Goal: Navigation & Orientation: Find specific page/section

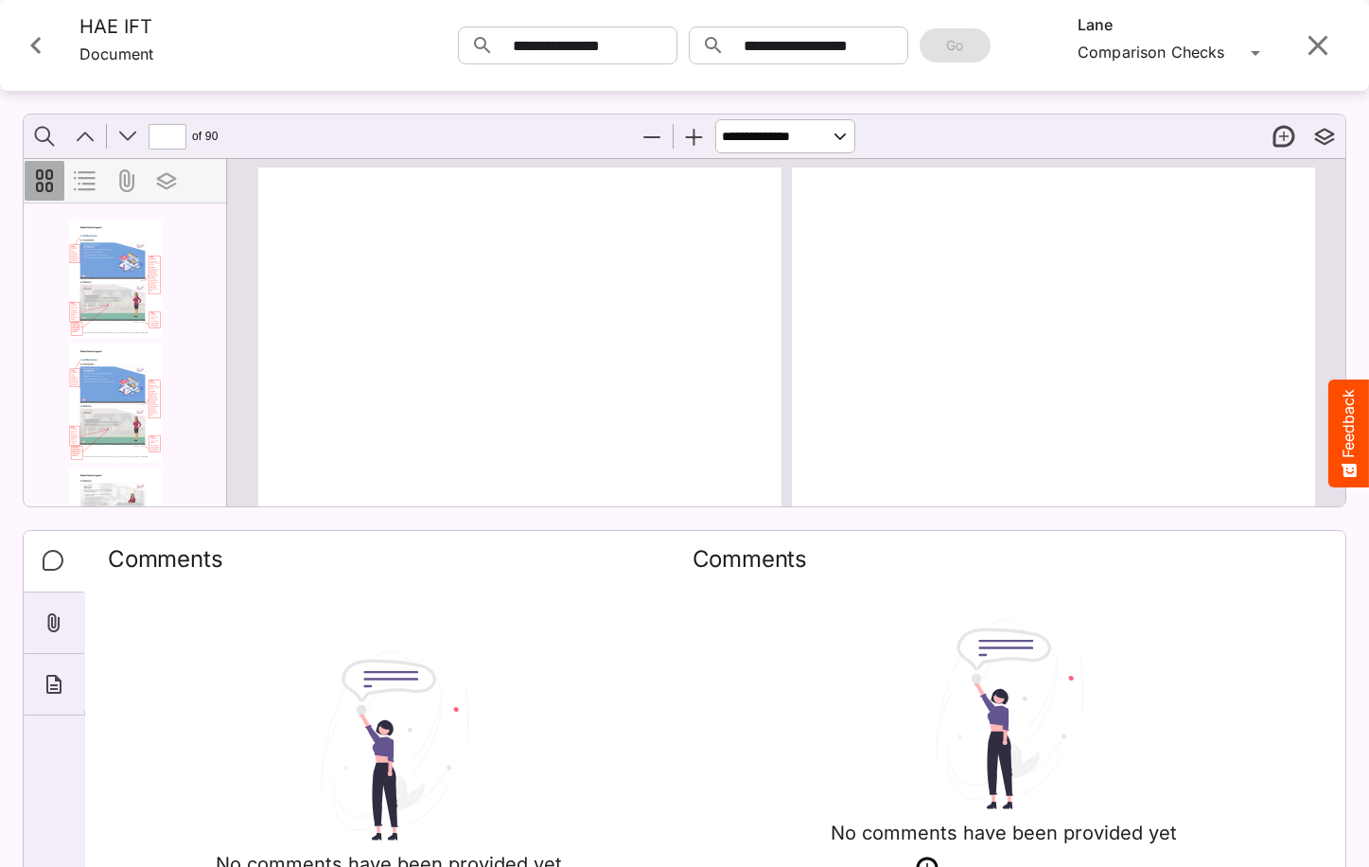
scroll to position [6462, 0]
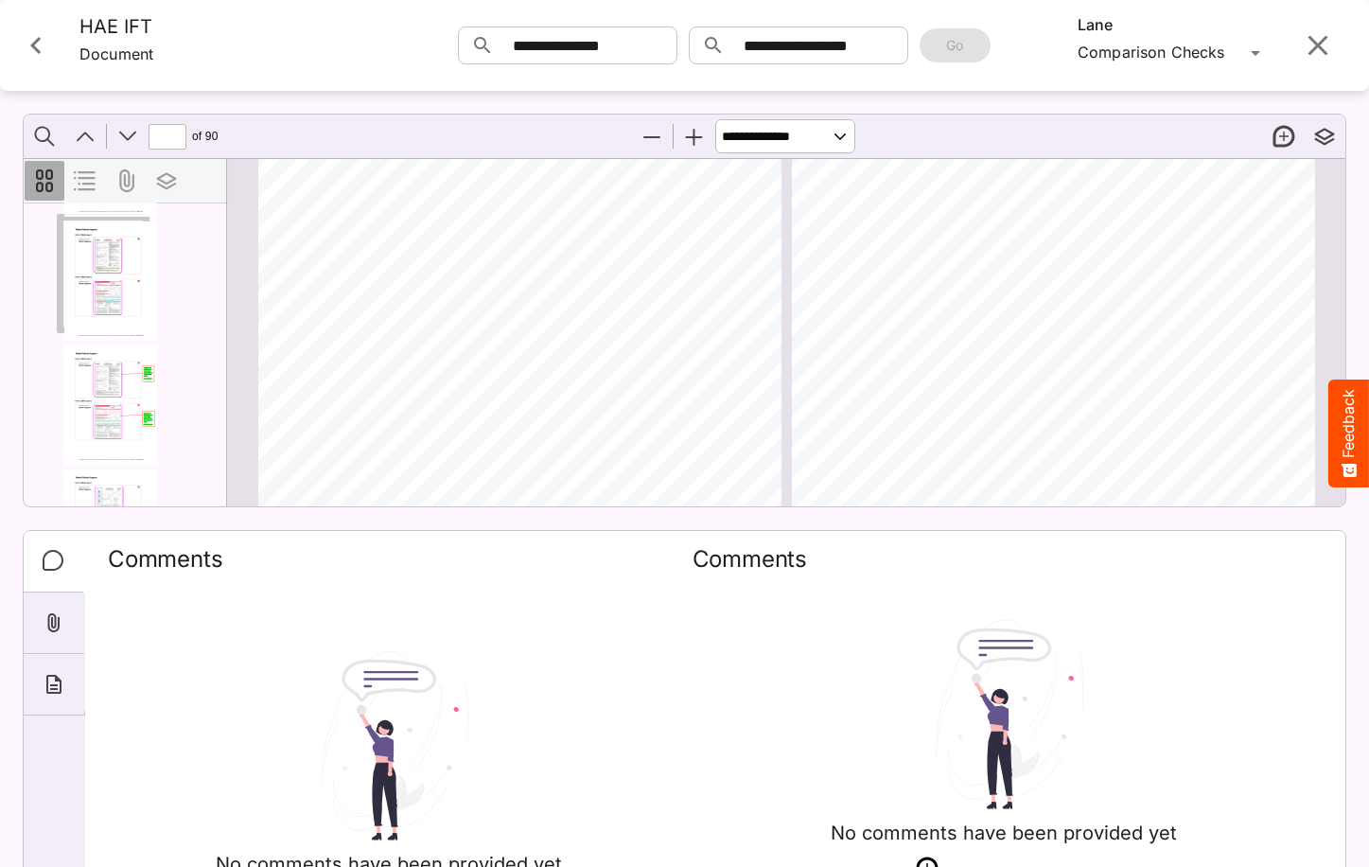
click at [35, 28] on icon "Close card" at bounding box center [36, 45] width 34 height 34
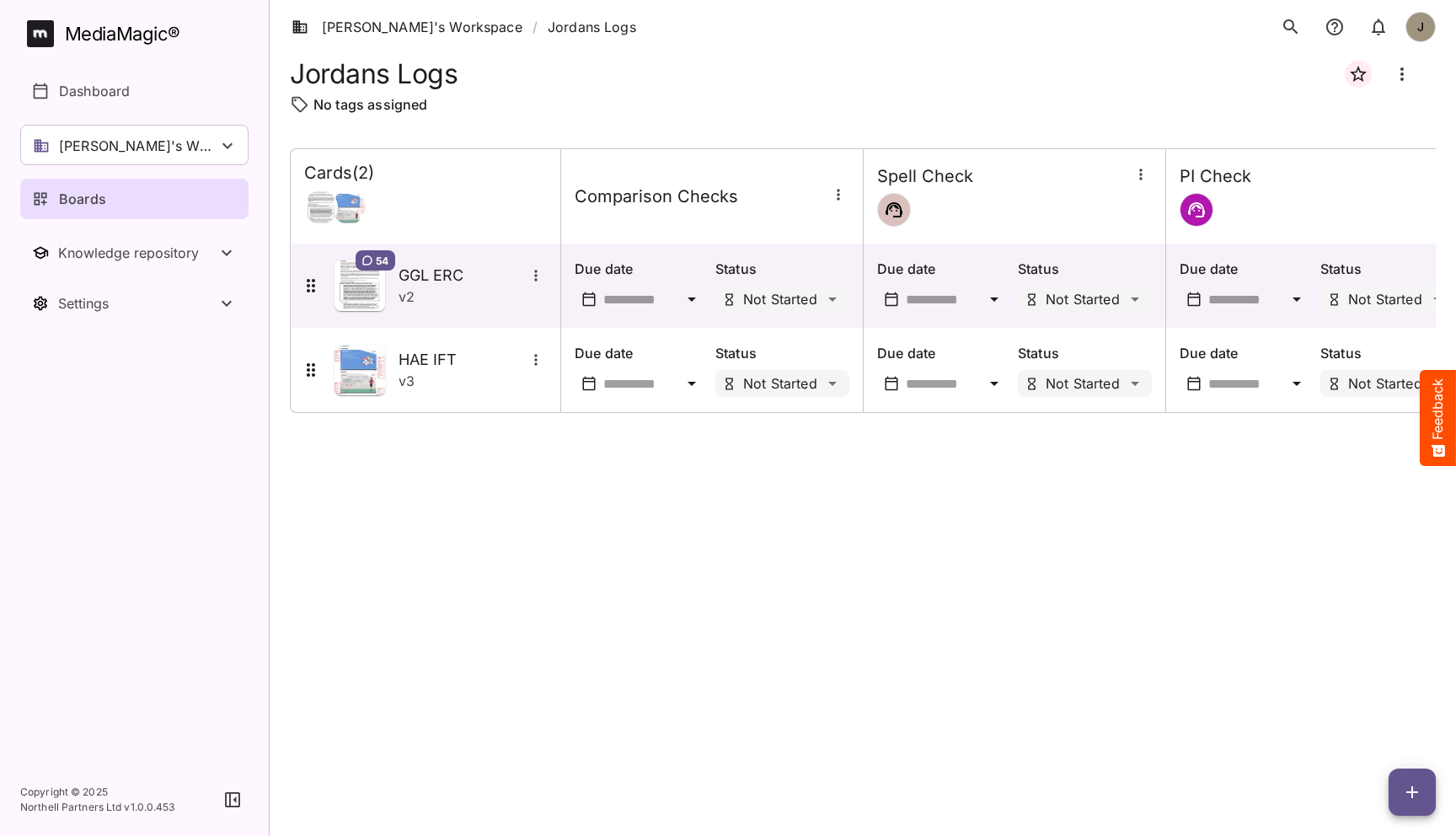
click at [397, 524] on div "Cards ( 2 ) Comparison Checks Spell Check PI Check 54 GGL ERC v 2 Due date Stat…" at bounding box center [862, 479] width 1146 height 661
click at [134, 204] on div "Boards" at bounding box center [135, 199] width 207 height 20
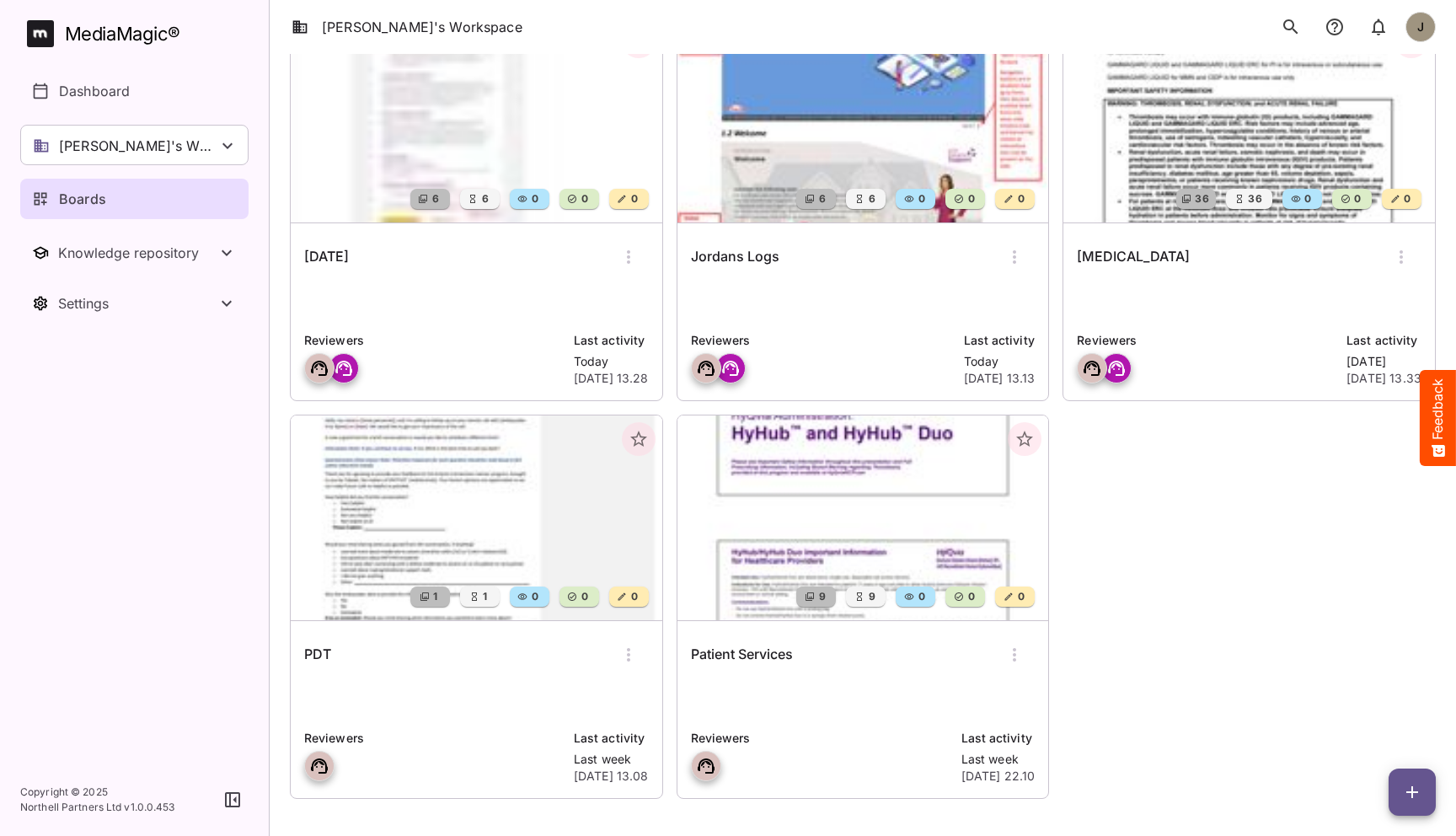
scroll to position [159, 0]
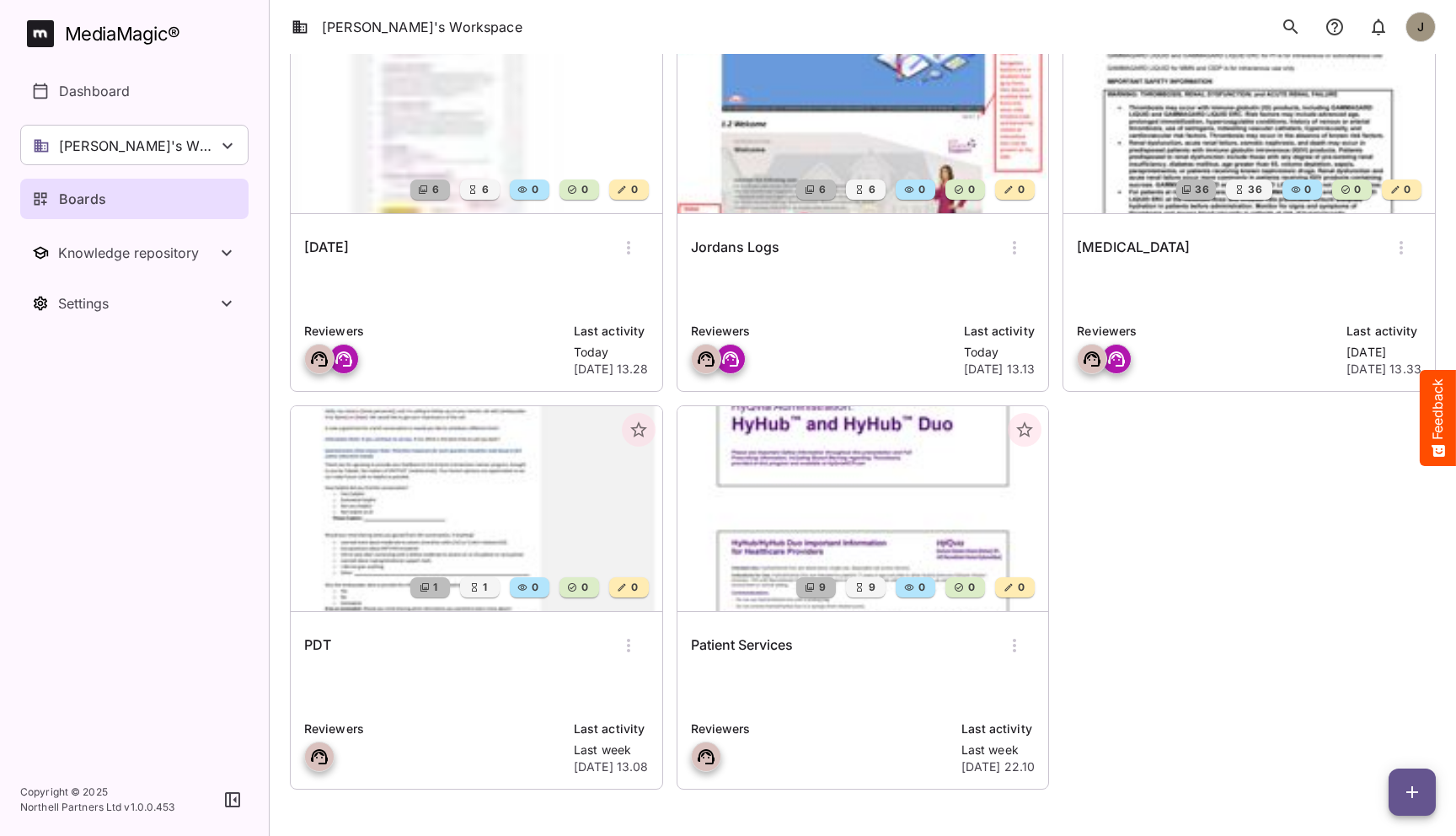
click at [457, 262] on div "[DATE]" at bounding box center [476, 247] width 345 height 40
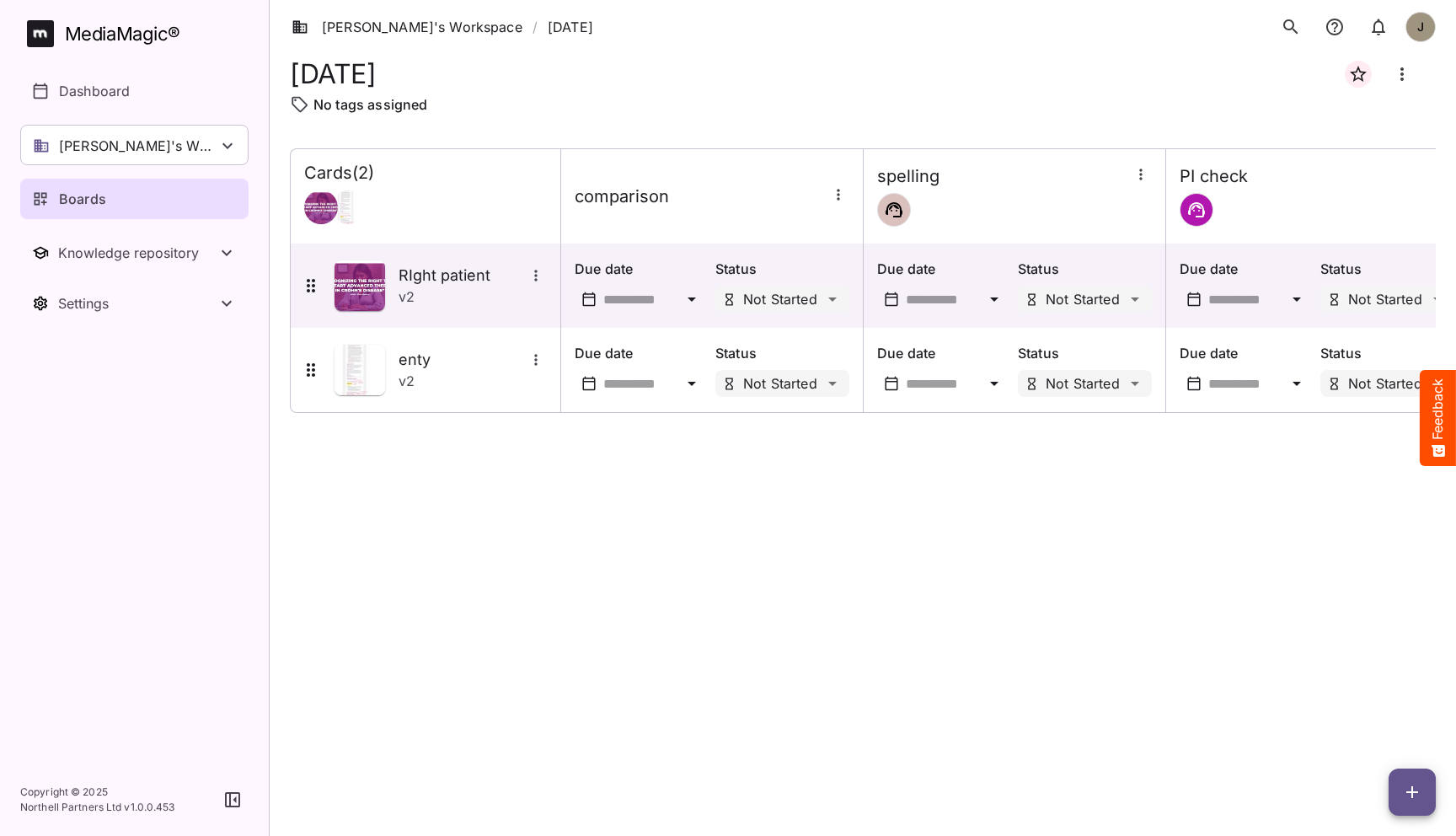
click at [1052, 634] on div "Cards ( 2 ) comparison spelling PI check RIght patient v 2 Due date Status Not …" at bounding box center [862, 479] width 1146 height 661
click at [428, 264] on div "RIght patient v 2" at bounding box center [424, 285] width 246 height 51
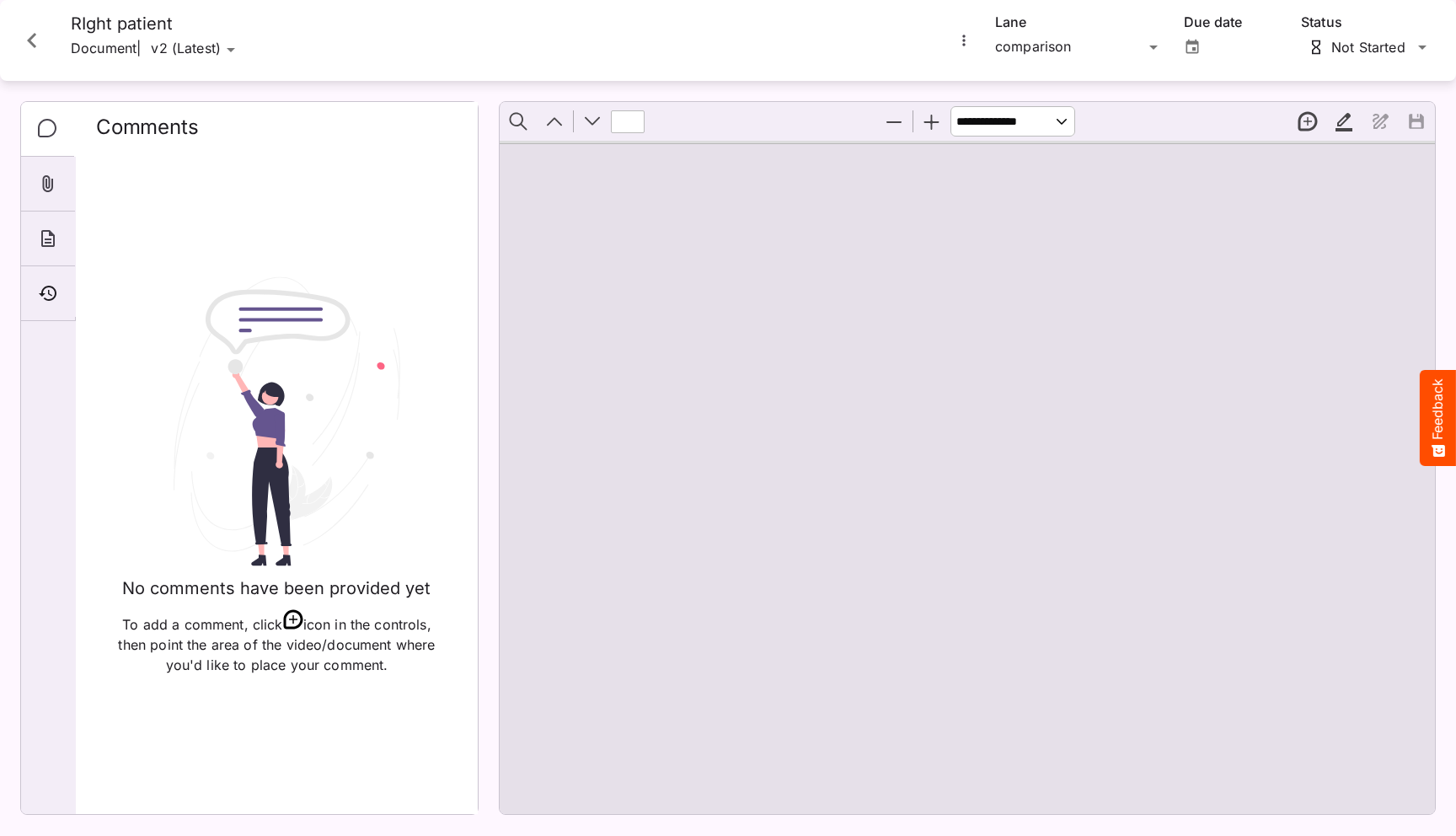
click at [958, 37] on icon "More options for RIght patient" at bounding box center [964, 40] width 17 height 17
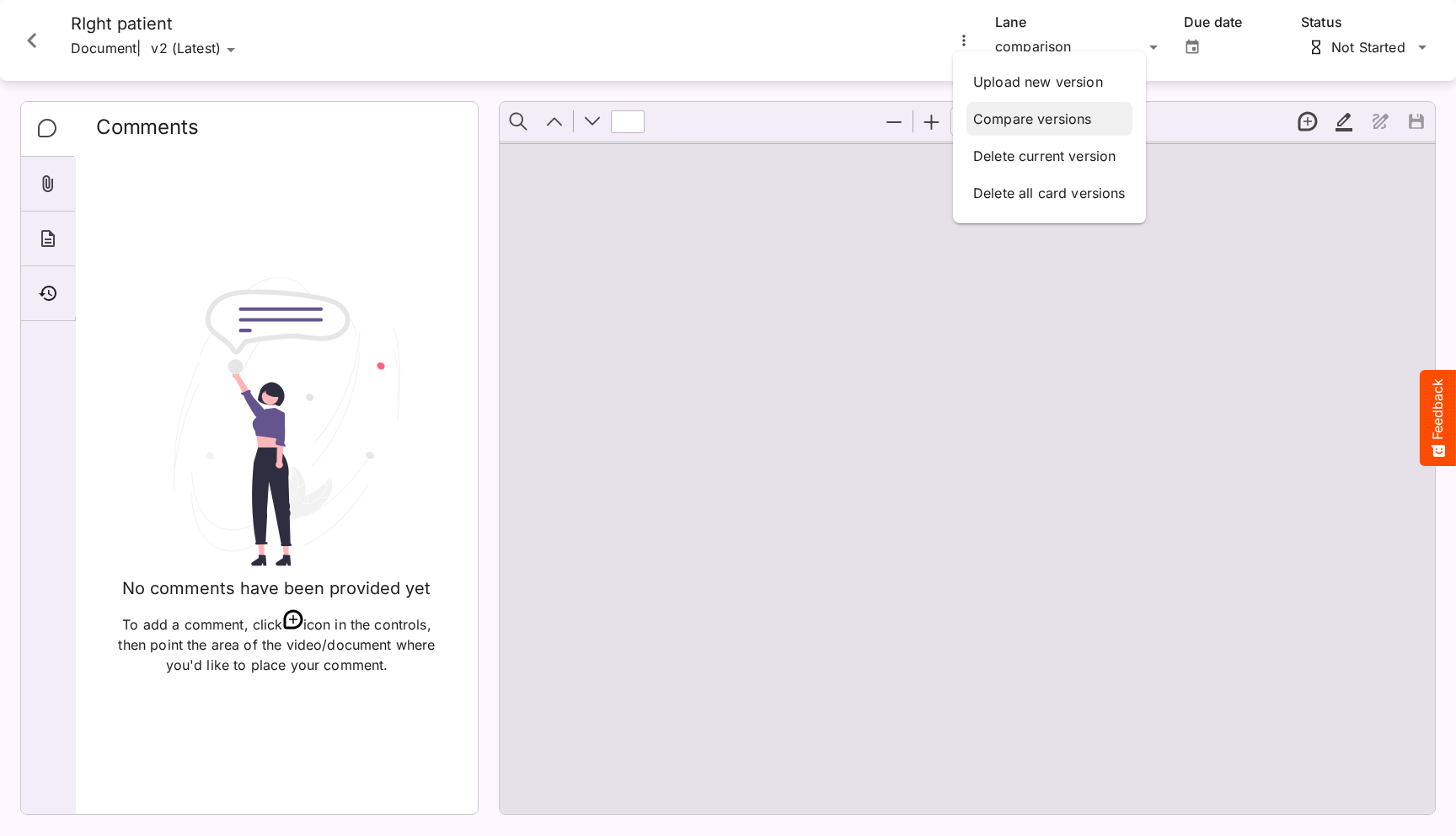
click at [1017, 113] on p "Compare versions" at bounding box center [1049, 118] width 152 height 20
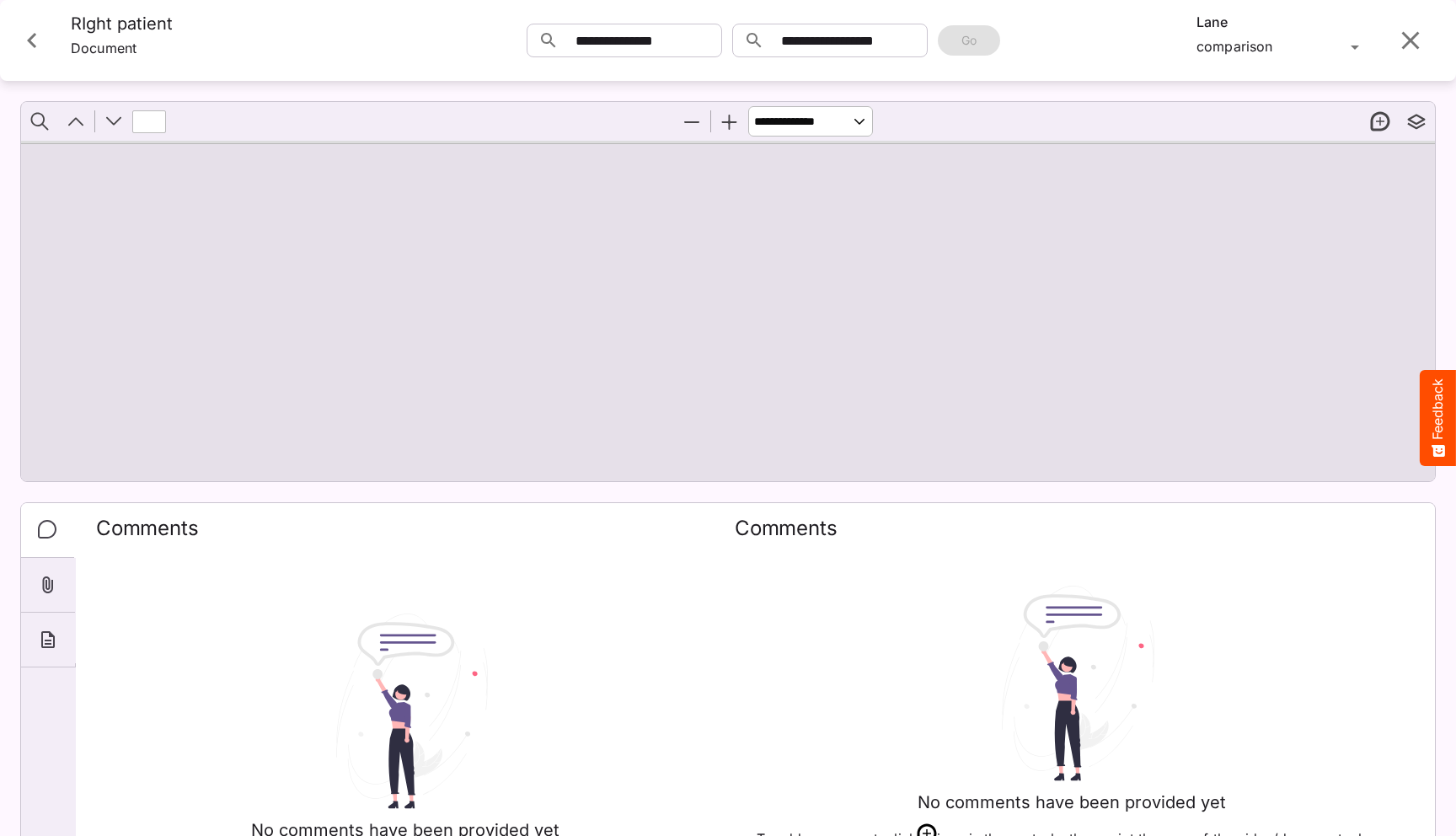
click at [11, 36] on button "Close card" at bounding box center [32, 40] width 51 height 51
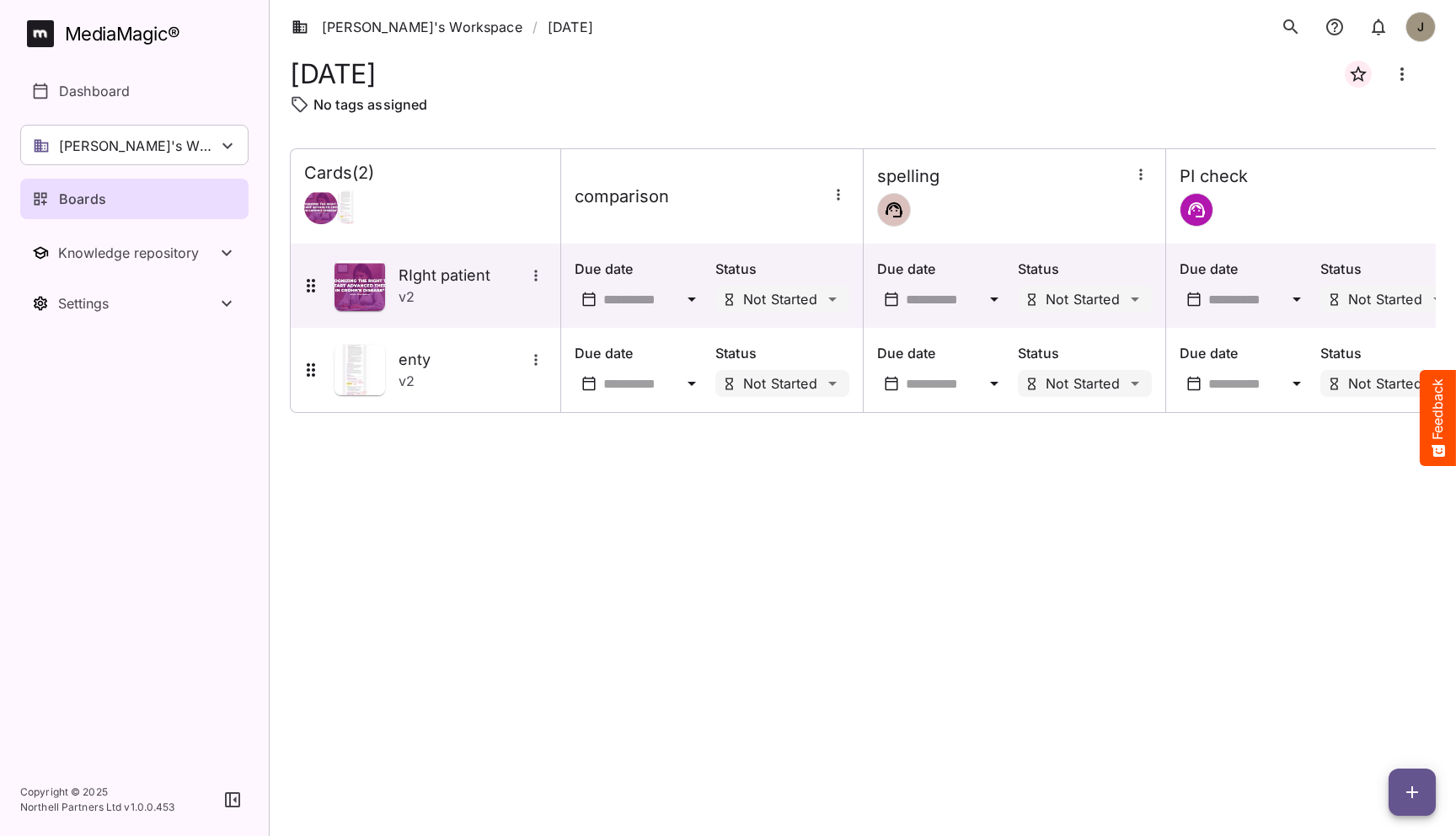
click at [647, 508] on div "Cards ( 2 ) comparison spelling PI check RIght patient v 2 Due date Status Not …" at bounding box center [862, 479] width 1146 height 661
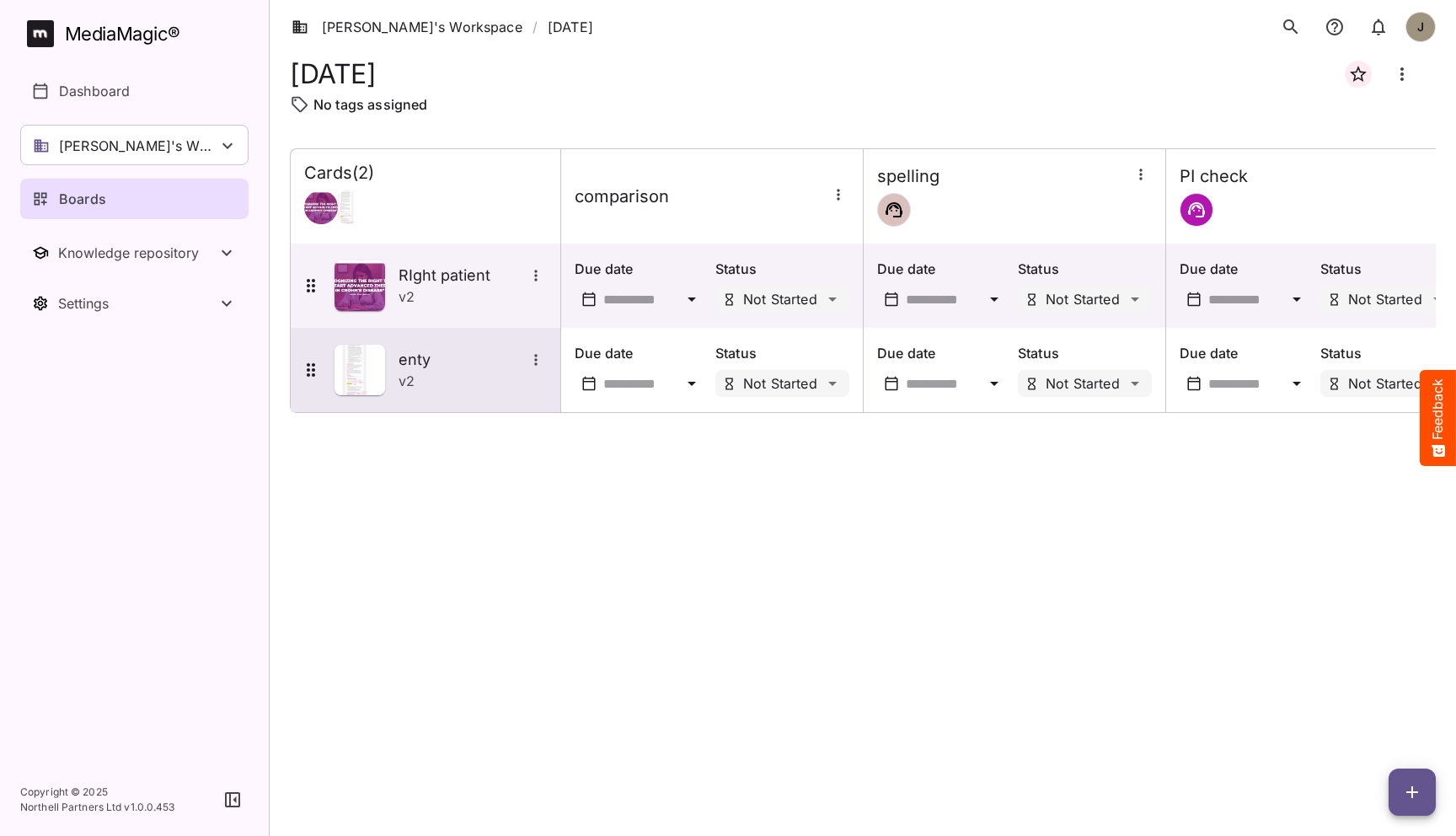
click at [399, 407] on div "enty v 2" at bounding box center [425, 369] width 270 height 85
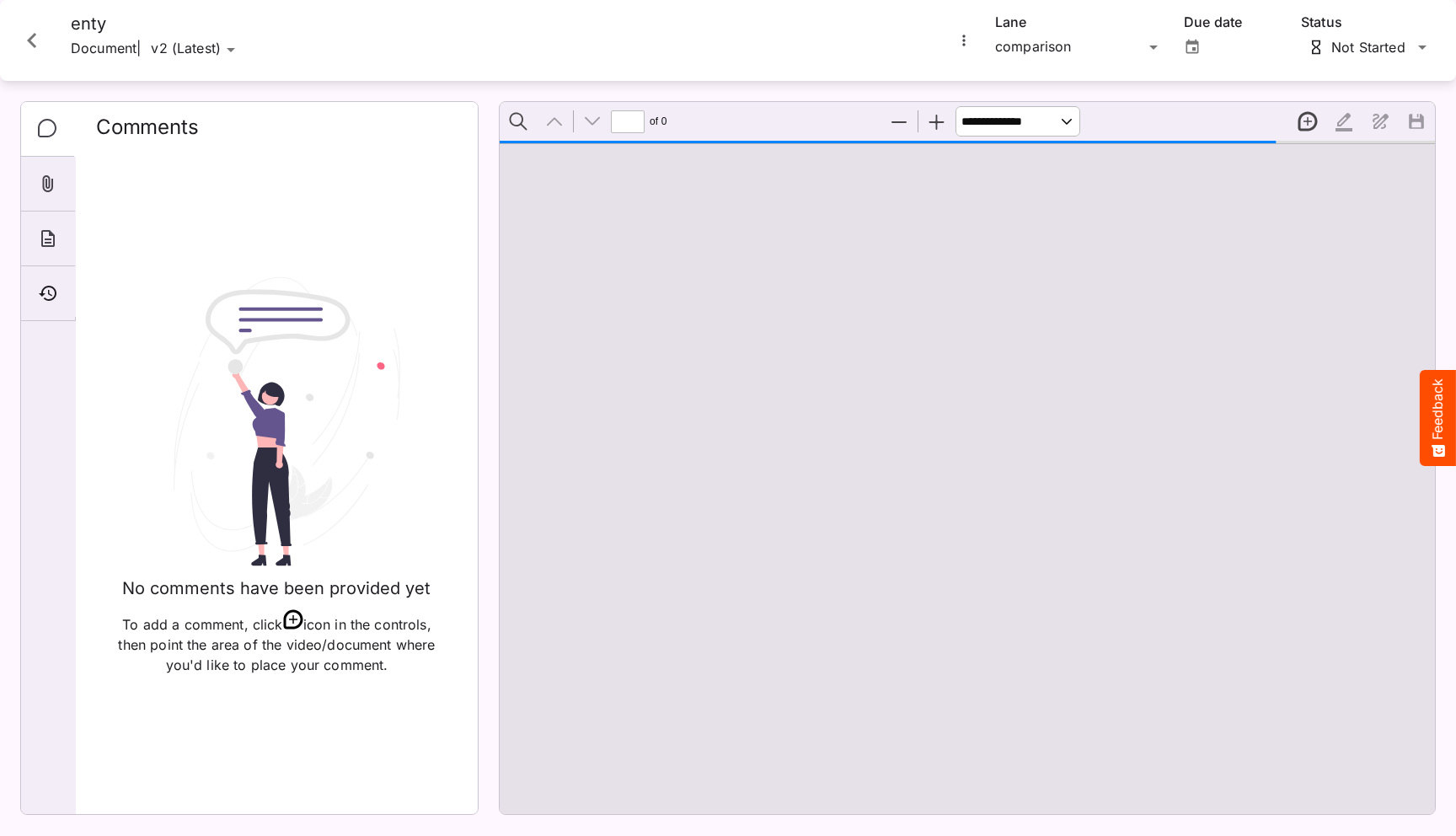
type input "*"
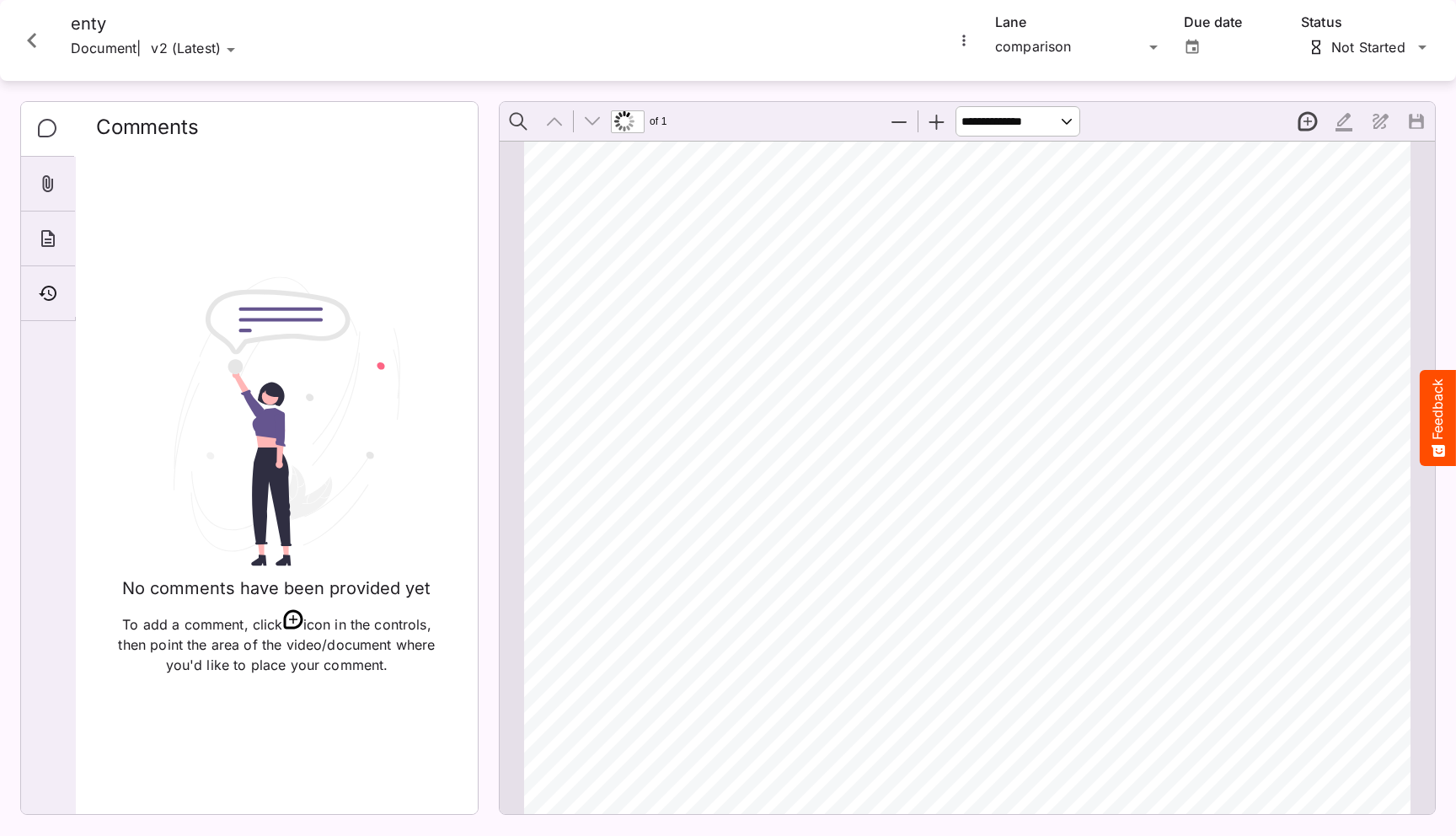
click at [33, 28] on icon "Close card" at bounding box center [32, 40] width 30 height 30
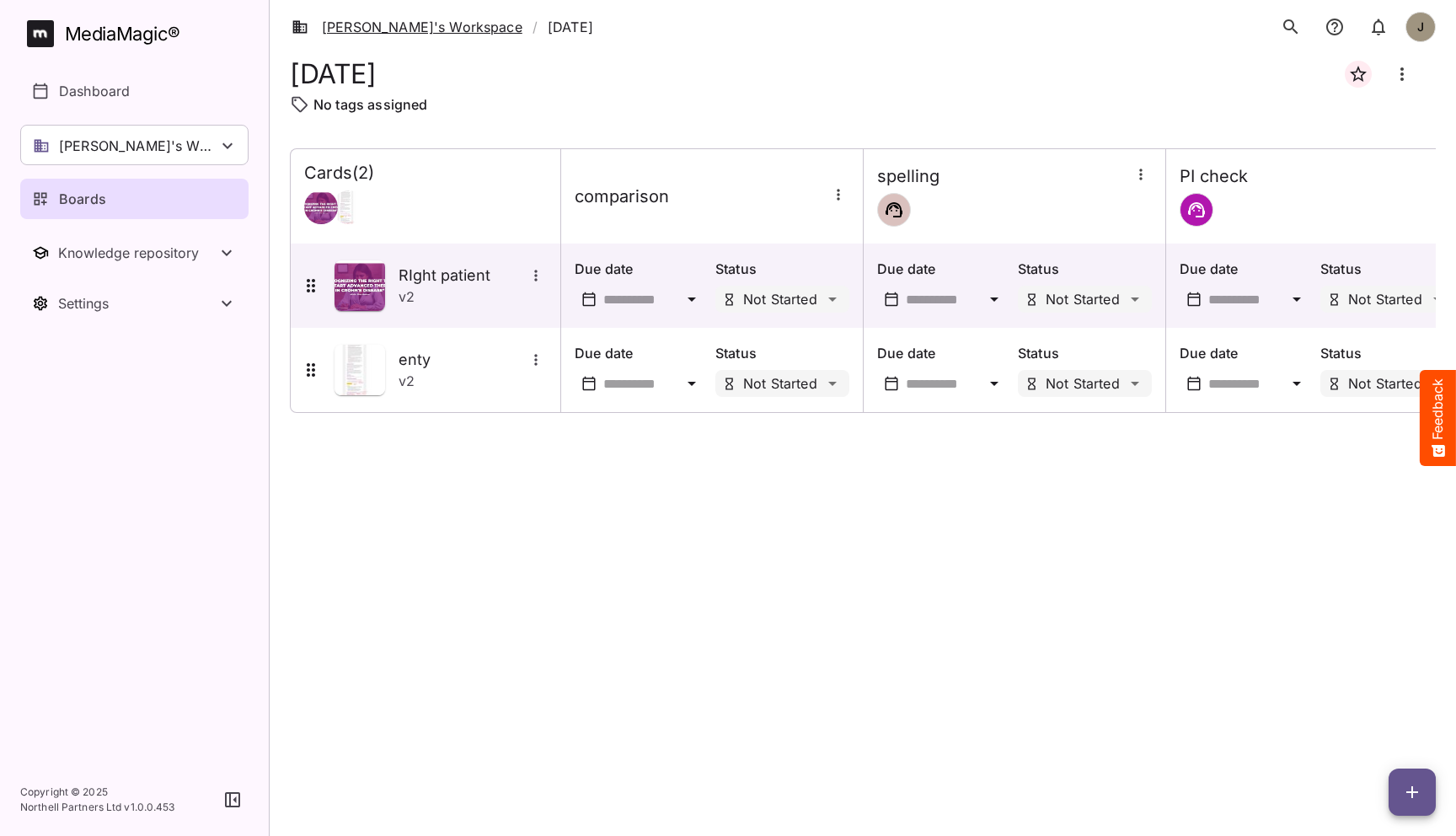
click at [403, 33] on link "[PERSON_NAME]'s Workspace" at bounding box center [406, 27] width 231 height 20
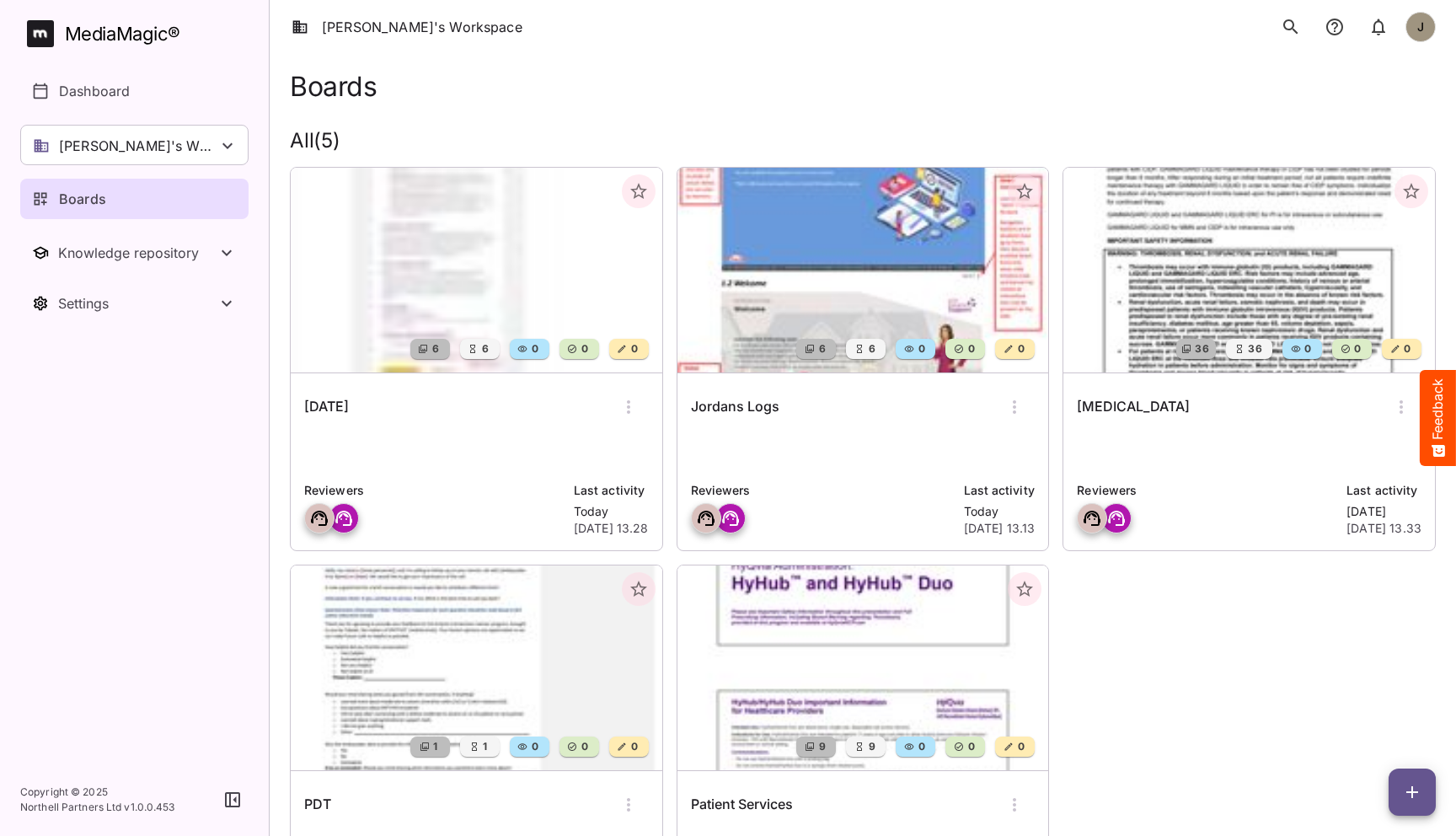
click at [914, 410] on div "Jordans Logs" at bounding box center [863, 406] width 345 height 40
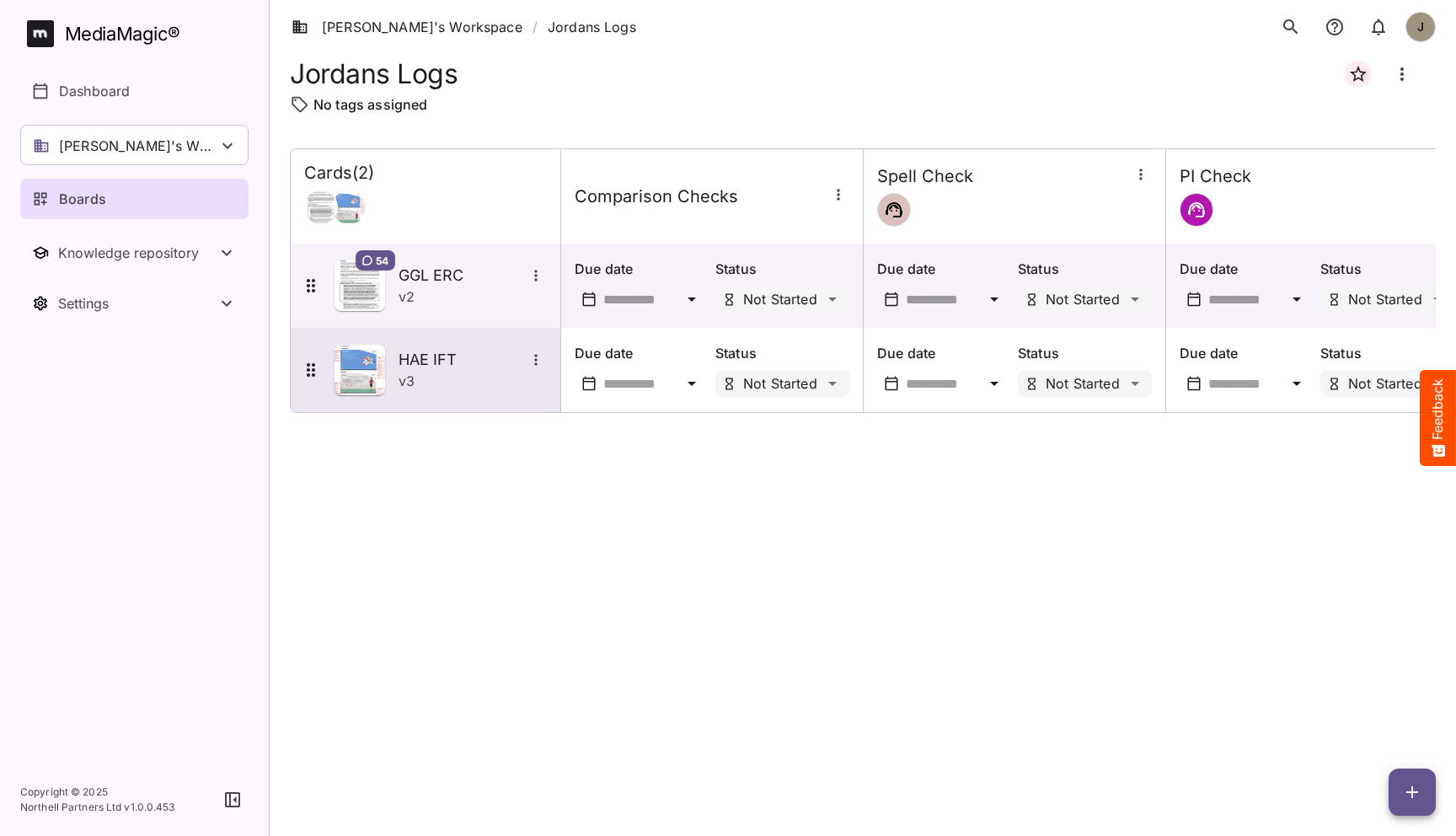
click at [430, 368] on h5 "HAE IFT" at bounding box center [462, 360] width 126 height 20
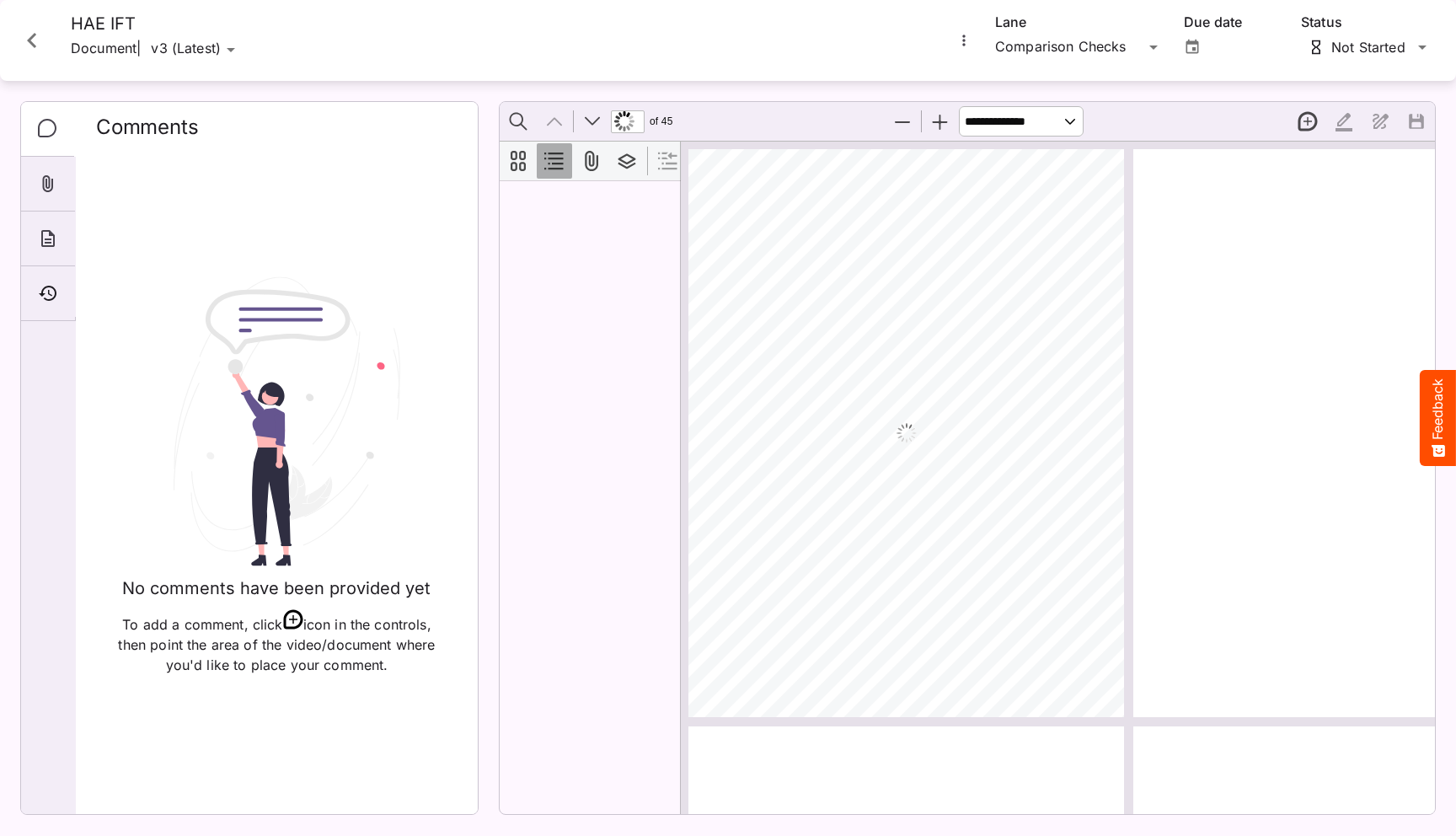
scroll to position [8, 0]
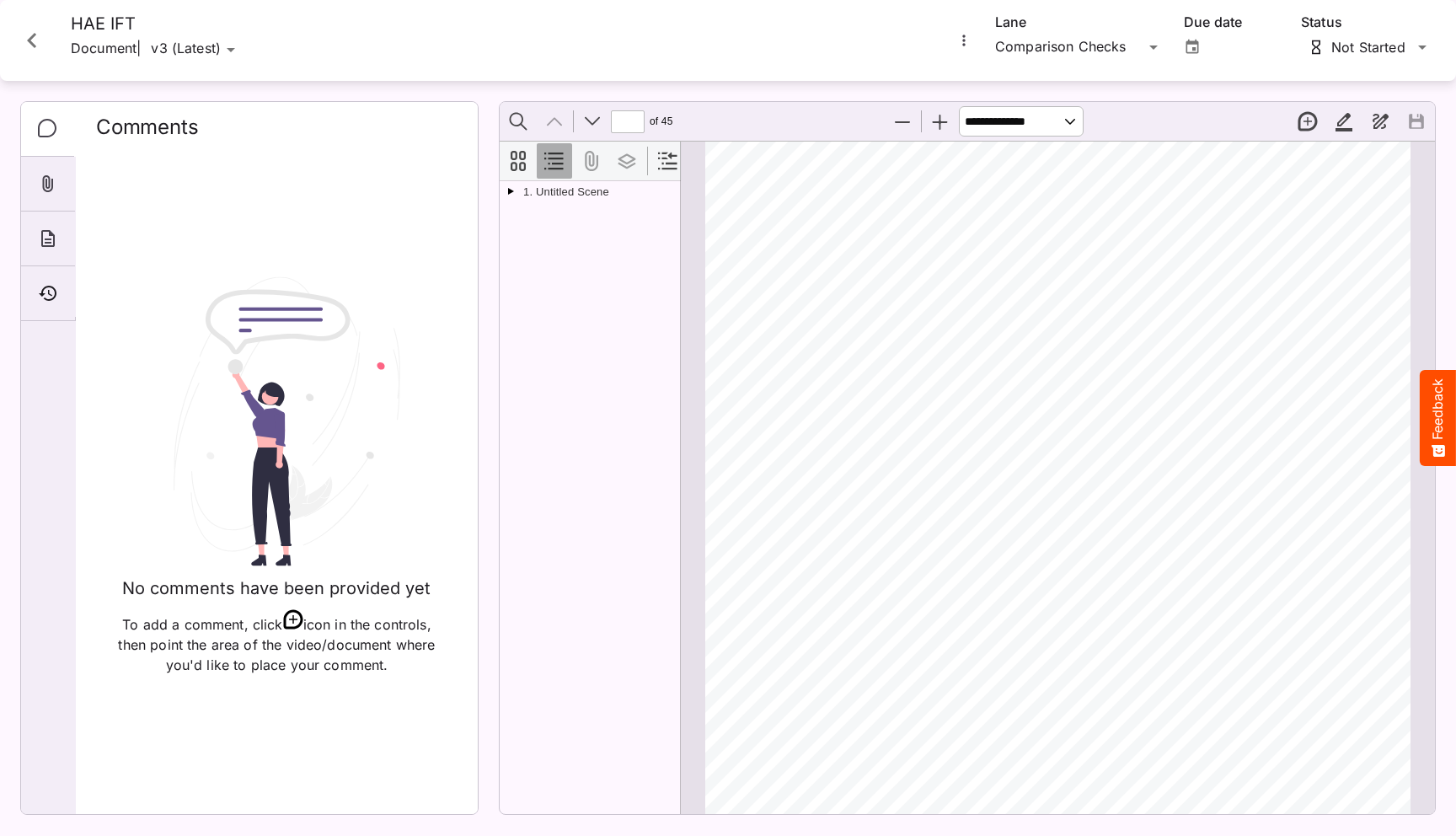
click at [963, 28] on div "Comparison Checks Lane Due date Not Started Status" at bounding box center [1194, 40] width 483 height 54
click at [963, 39] on icon "More options for HAE IFT" at bounding box center [964, 40] width 3 height 11
click at [993, 118] on p "Compare versions" at bounding box center [1049, 118] width 152 height 20
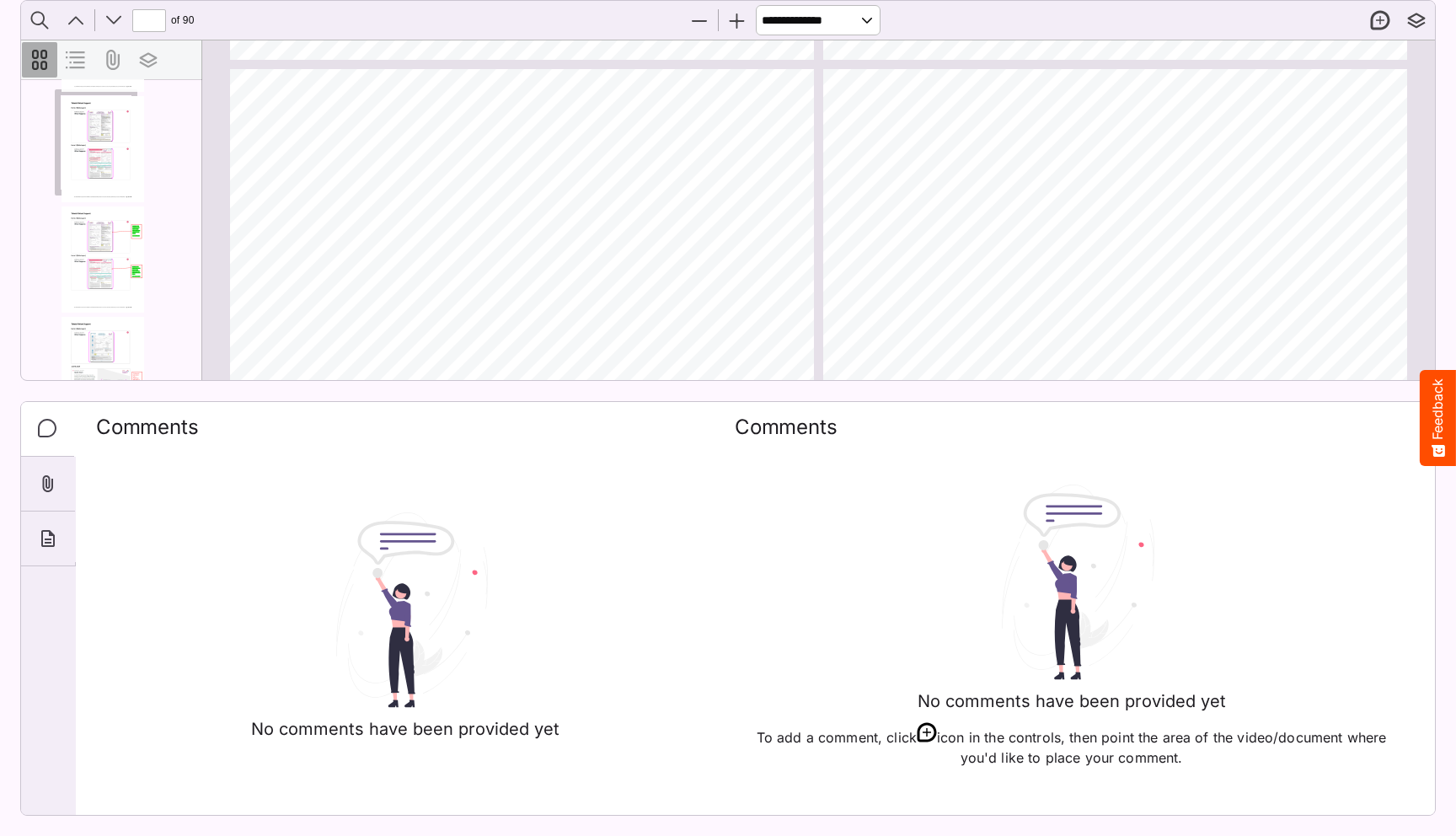
scroll to position [6737, 0]
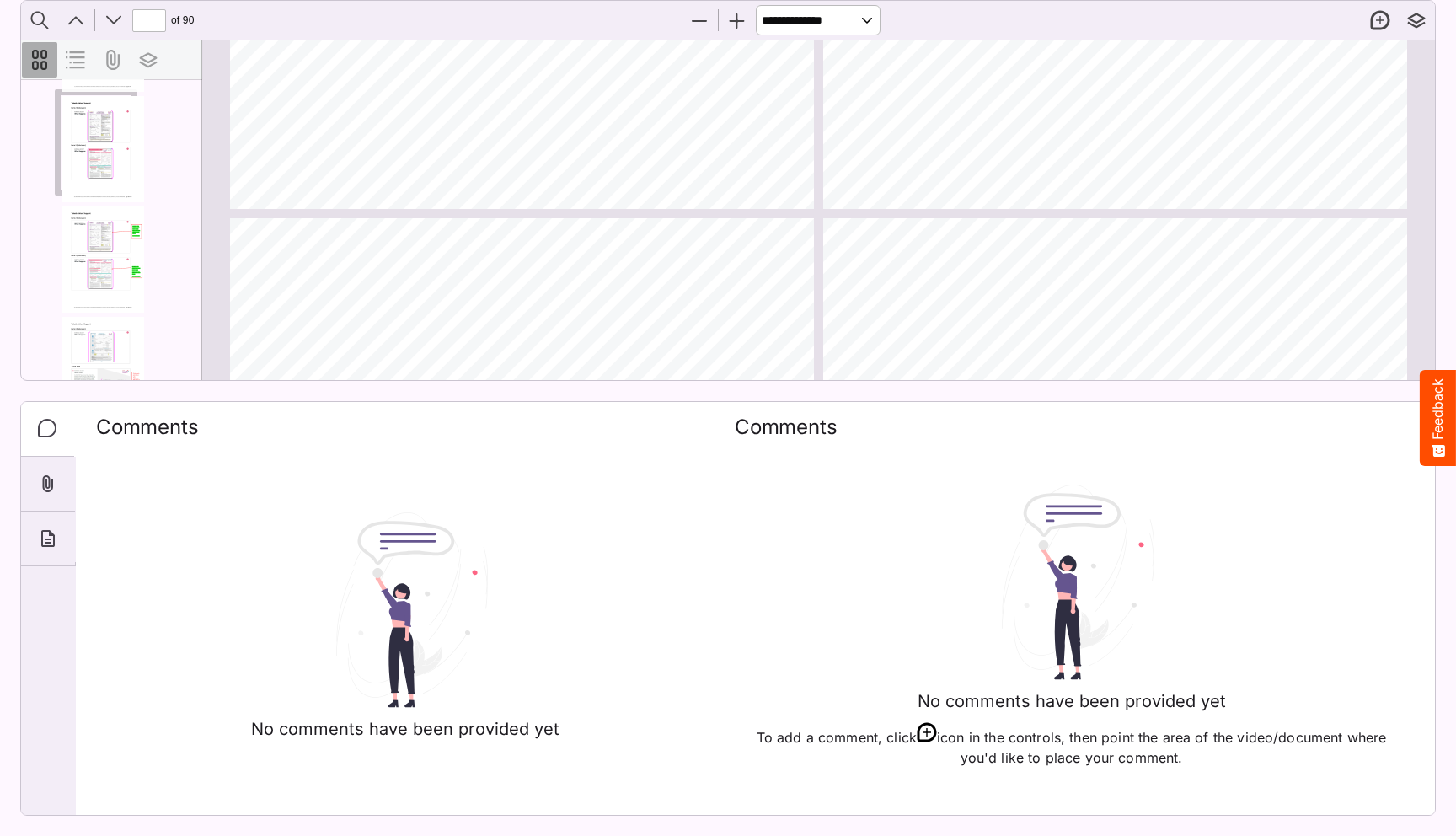
type input "**"
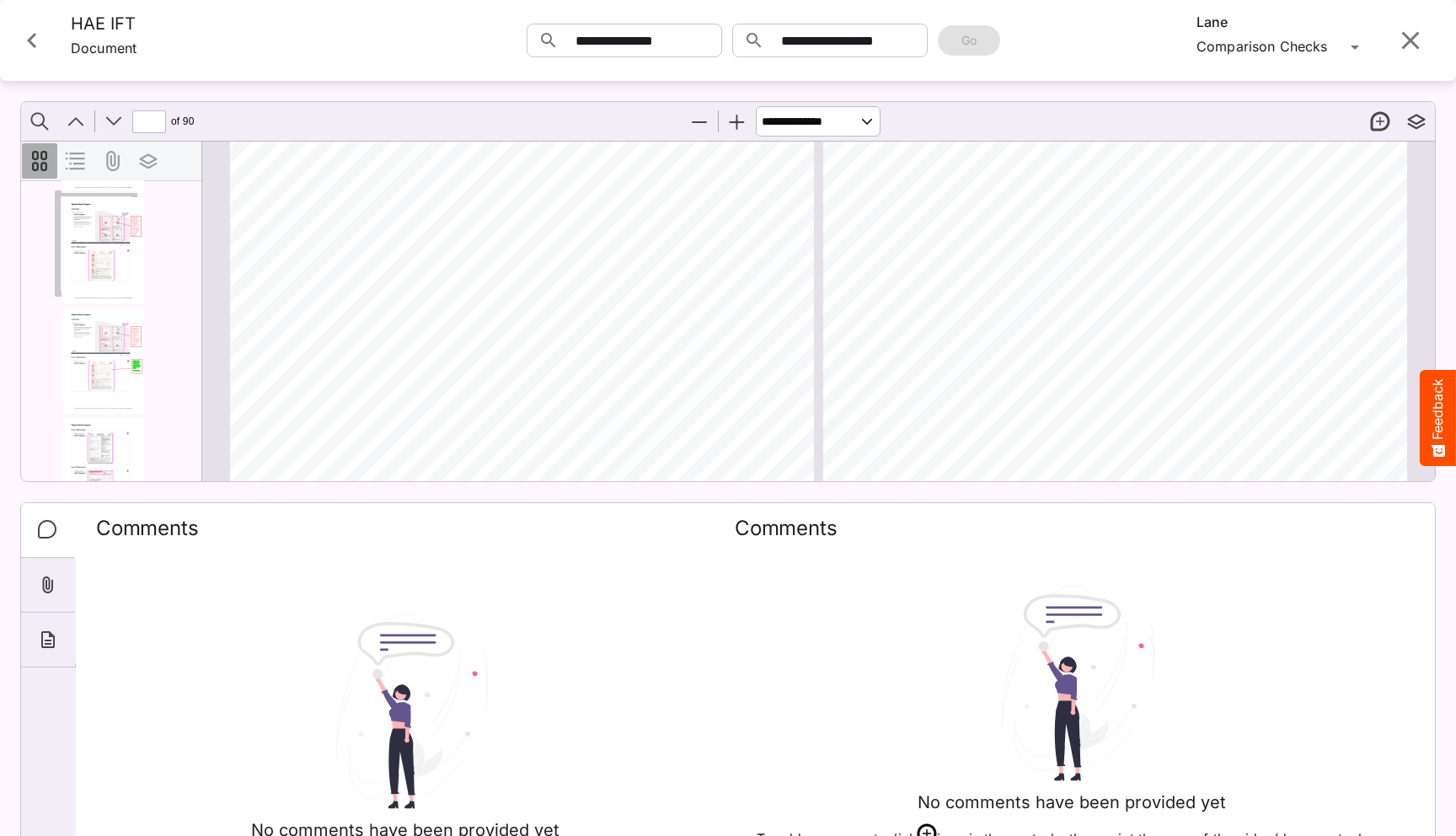
scroll to position [6401, 0]
click at [39, 39] on icon "Close card" at bounding box center [32, 40] width 30 height 30
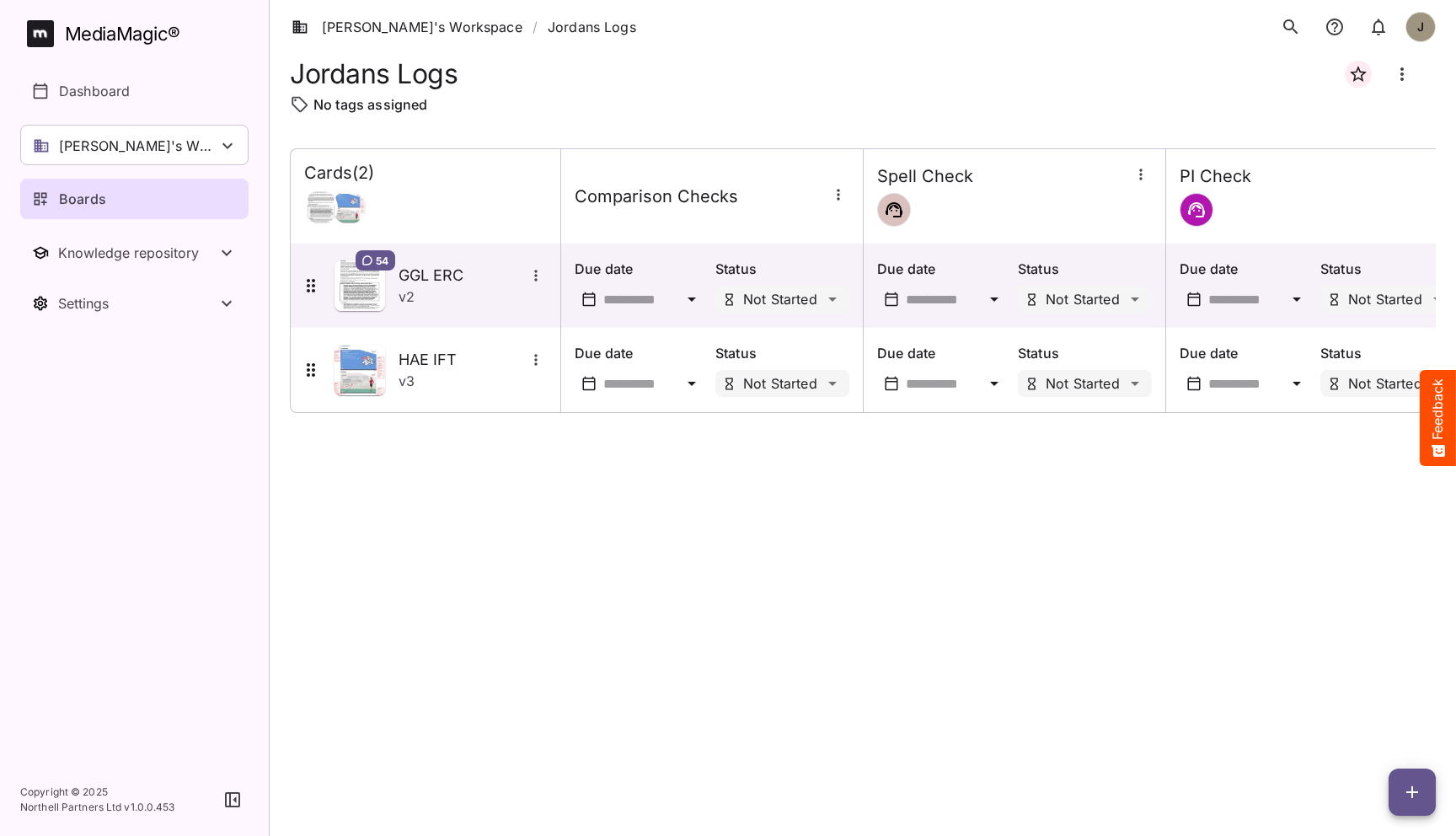
click at [865, 509] on div "Cards ( 2 ) Comparison Checks Spell Check PI Check 54 GGL ERC v 2 Due date Stat…" at bounding box center [862, 479] width 1146 height 661
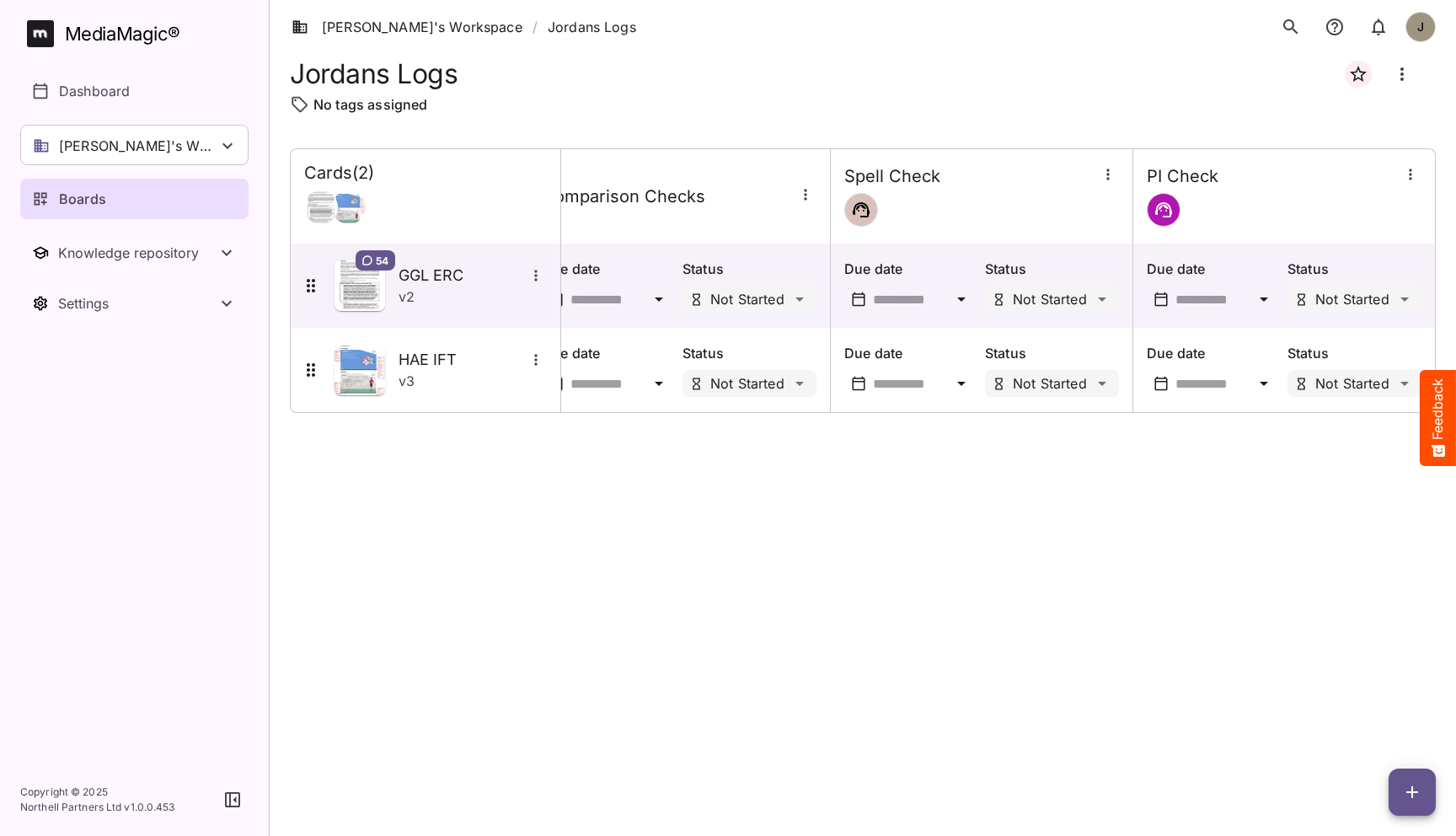
click at [1110, 182] on icon "button" at bounding box center [1108, 174] width 17 height 17
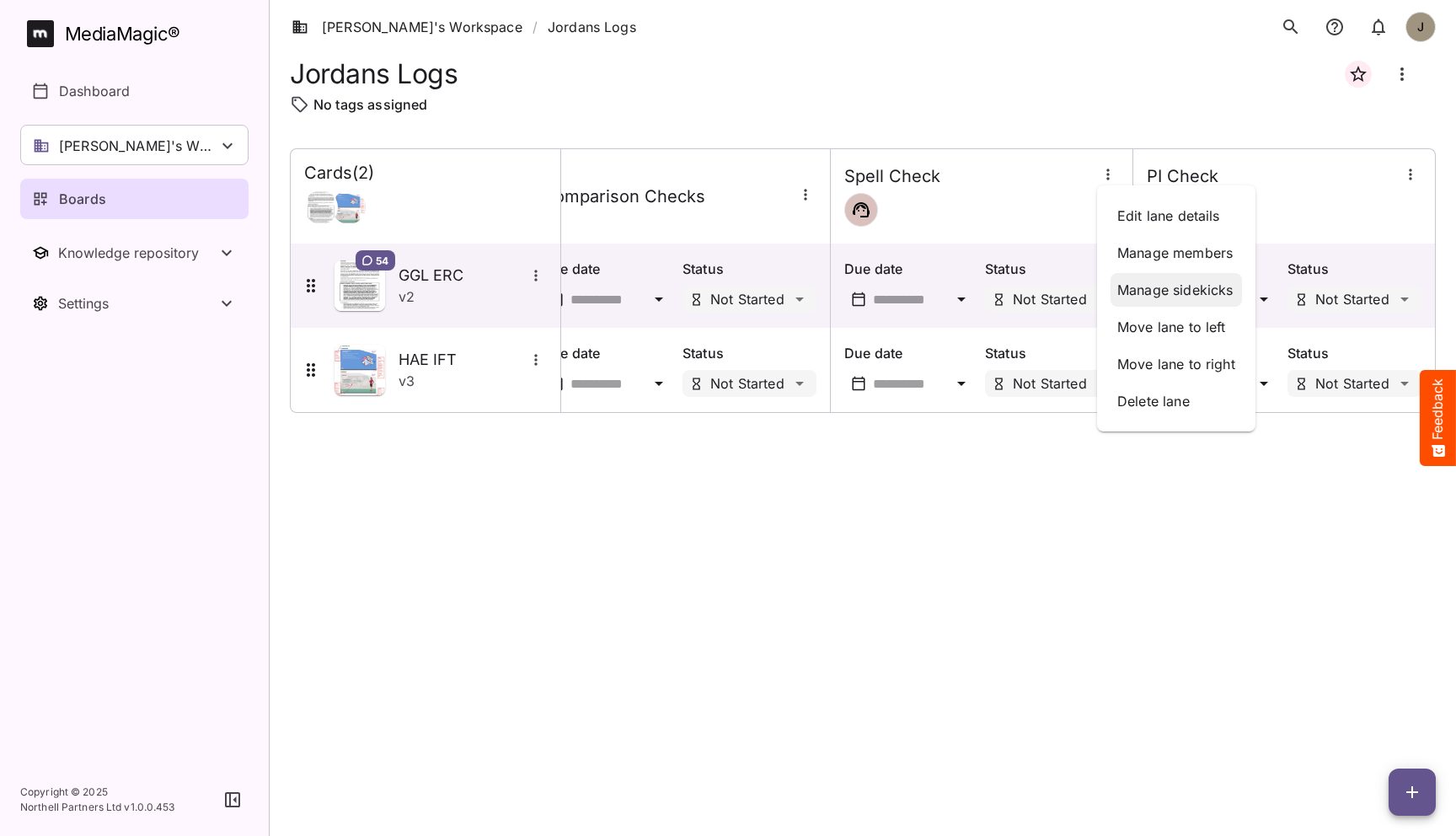
click at [1149, 282] on p "Manage sidekicks" at bounding box center [1176, 289] width 118 height 20
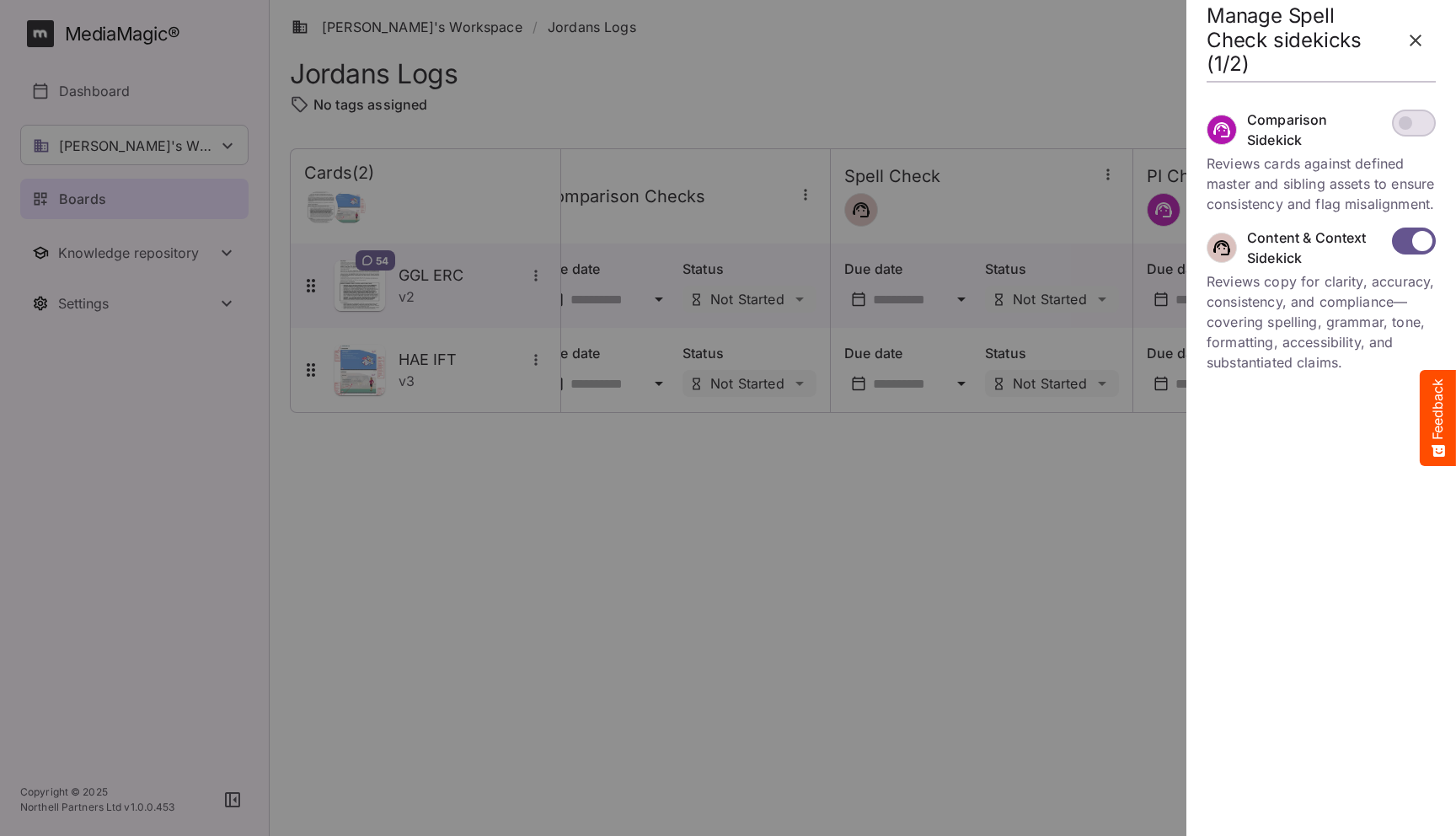
drag, startPoint x: 1293, startPoint y: 268, endPoint x: 1278, endPoint y: 266, distance: 15.1
click at [1218, 266] on p "Content & Context Sidekick" at bounding box center [1314, 247] width 134 height 40
drag, startPoint x: 1333, startPoint y: 376, endPoint x: 1250, endPoint y: 302, distance: 111.2
click at [1218, 302] on p "Reviews copy for clarity, accuracy, consistency, and compliance—covering spelli…" at bounding box center [1321, 322] width 229 height 101
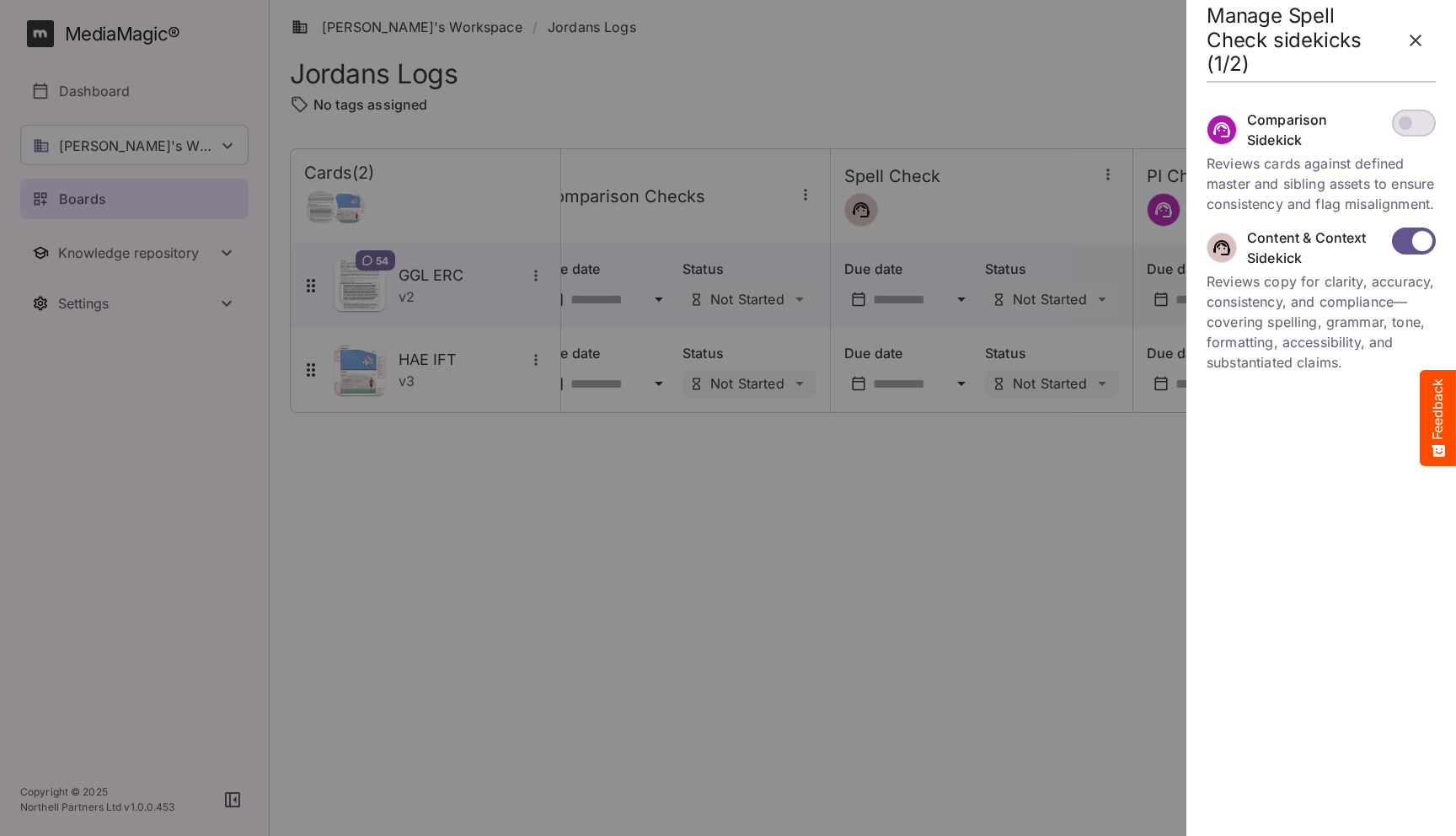
click at [933, 478] on div at bounding box center [728, 418] width 1456 height 836
click at [1218, 38] on icon "button" at bounding box center [1415, 40] width 12 height 12
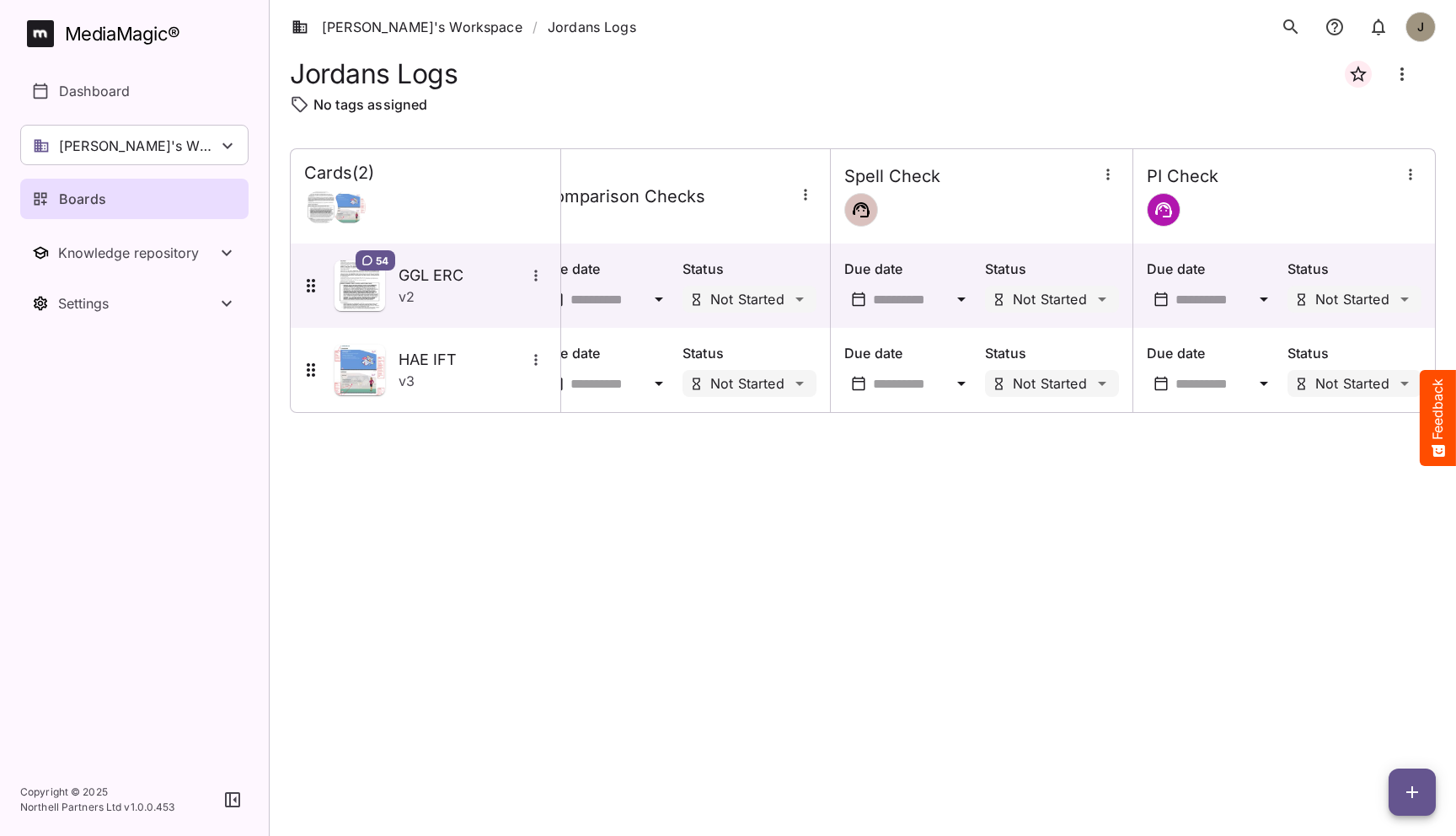
click at [1199, 182] on h4 "PI Check" at bounding box center [1183, 176] width 71 height 21
click at [1218, 180] on icon "button" at bounding box center [1410, 174] width 17 height 17
click at [1218, 292] on p "Manage sidekicks" at bounding box center [1321, 289] width 118 height 20
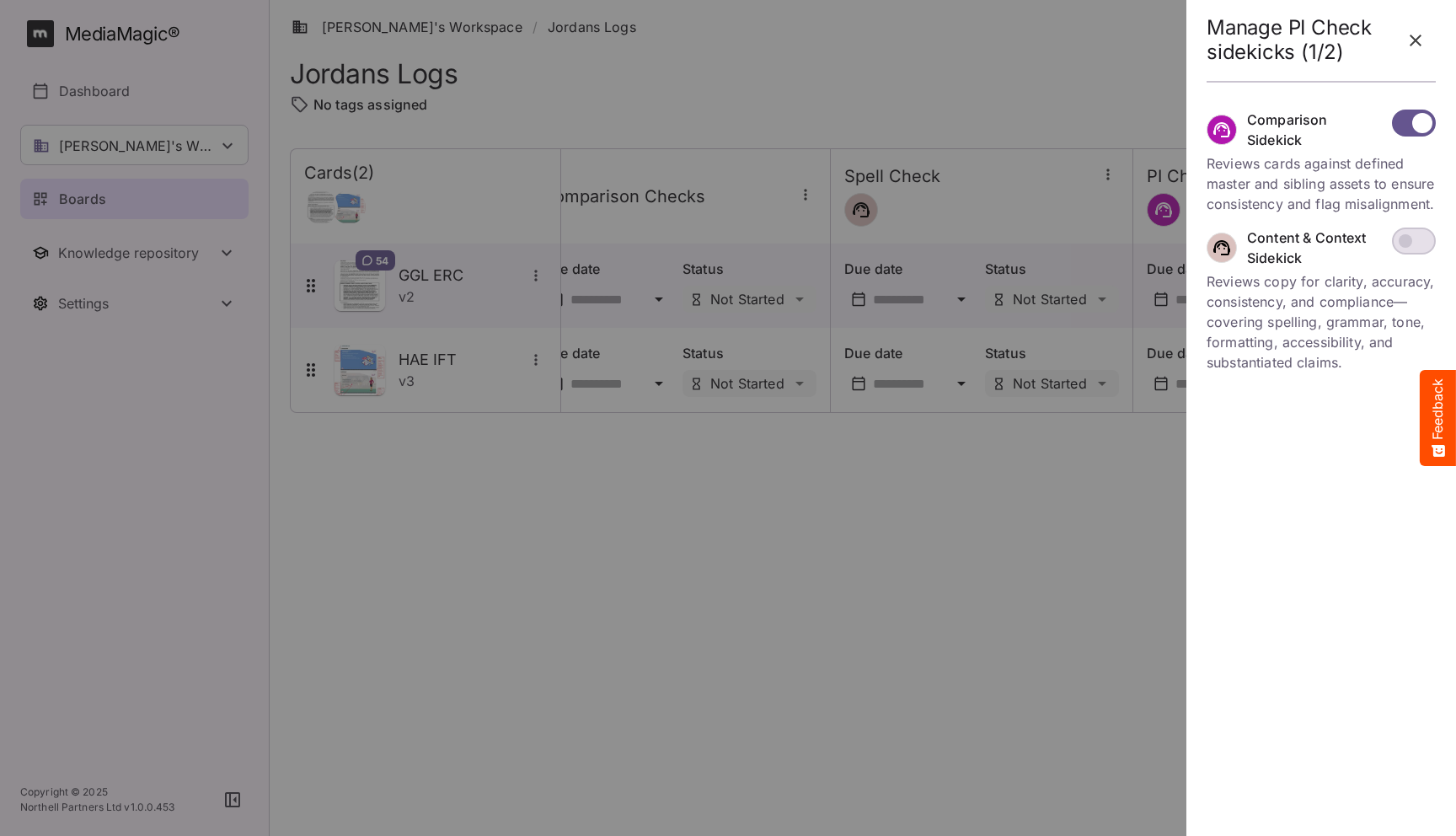
click at [1218, 36] on icon "button" at bounding box center [1415, 40] width 12 height 12
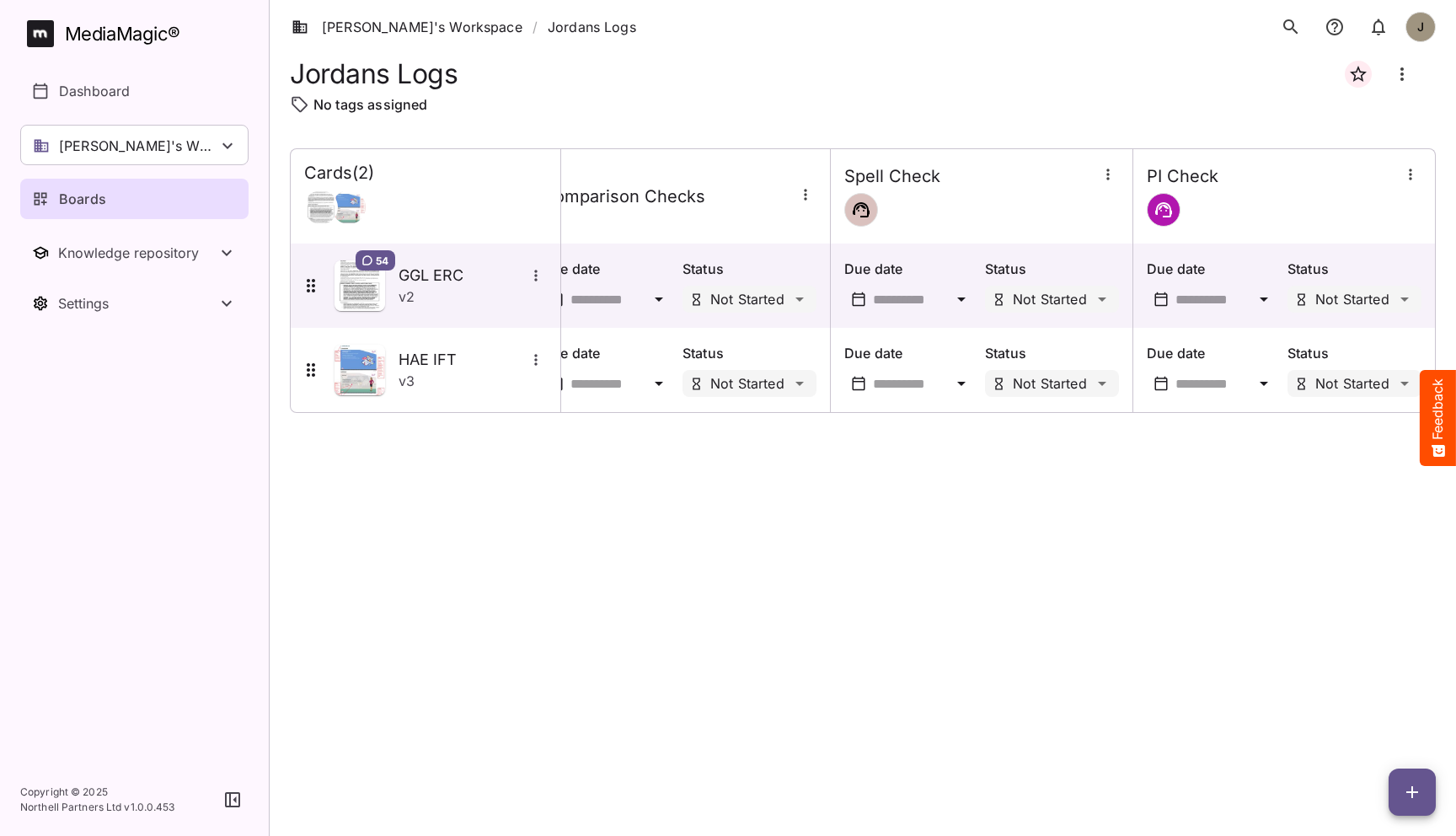
click at [979, 428] on div "Cards ( 2 ) Comparison Checks Spell Check PI Check 54 GGL ERC v 2 Due date Stat…" at bounding box center [862, 479] width 1146 height 661
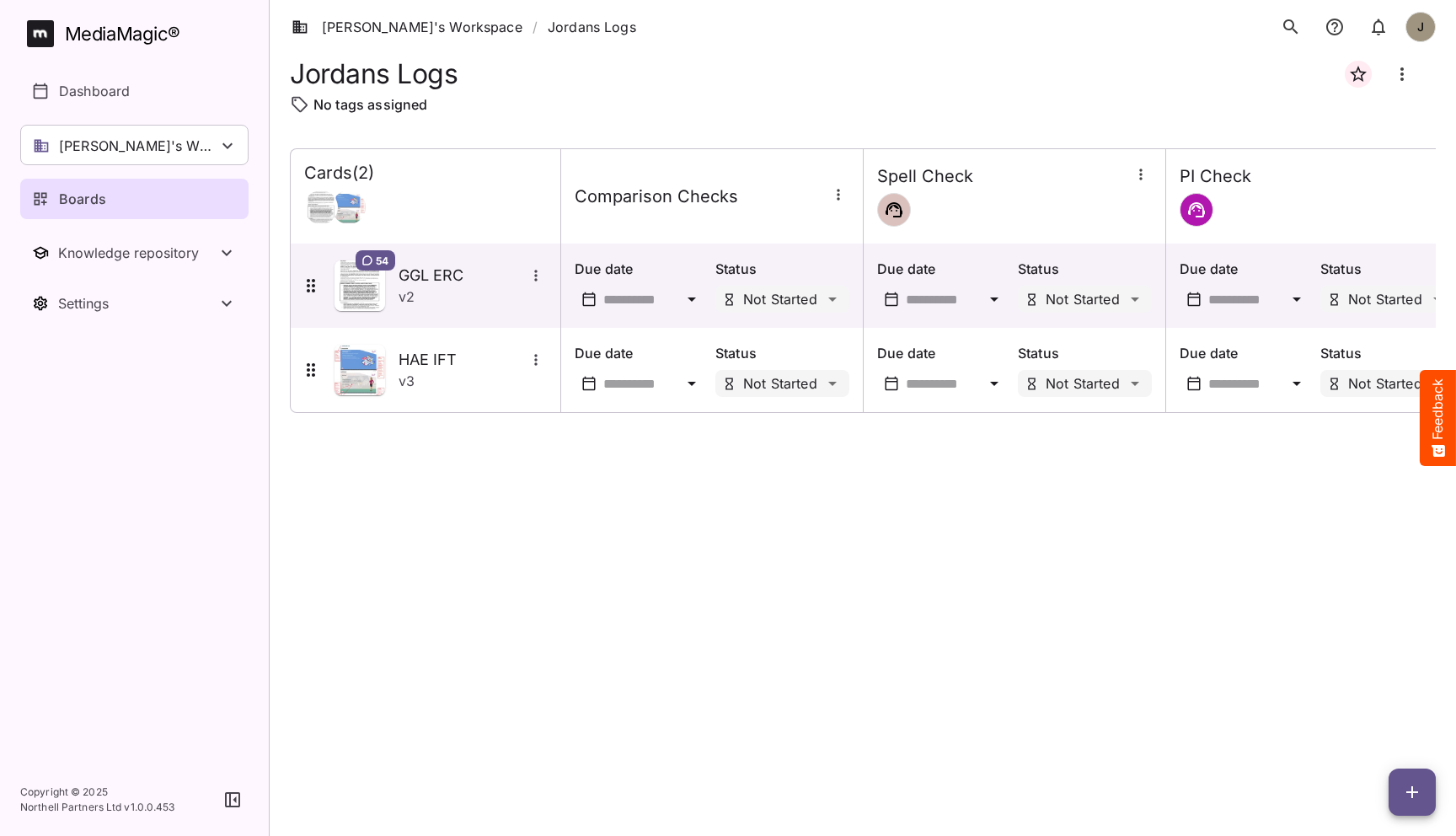
click at [559, 512] on div "Cards ( 2 ) Comparison Checks Spell Check PI Check 54 GGL ERC v 2 Due date Stat…" at bounding box center [862, 479] width 1146 height 661
click at [645, 513] on div "Cards ( 2 ) Comparison Checks Spell Check PI Check 54 GGL ERC v 2 Due date Stat…" at bounding box center [862, 479] width 1146 height 661
click at [715, 194] on h4 "Comparison Checks" at bounding box center [656, 197] width 164 height 21
click at [717, 183] on div "Comparison Checks" at bounding box center [712, 197] width 302 height 48
click at [709, 191] on h4 "Comparison Checks" at bounding box center [656, 197] width 164 height 21
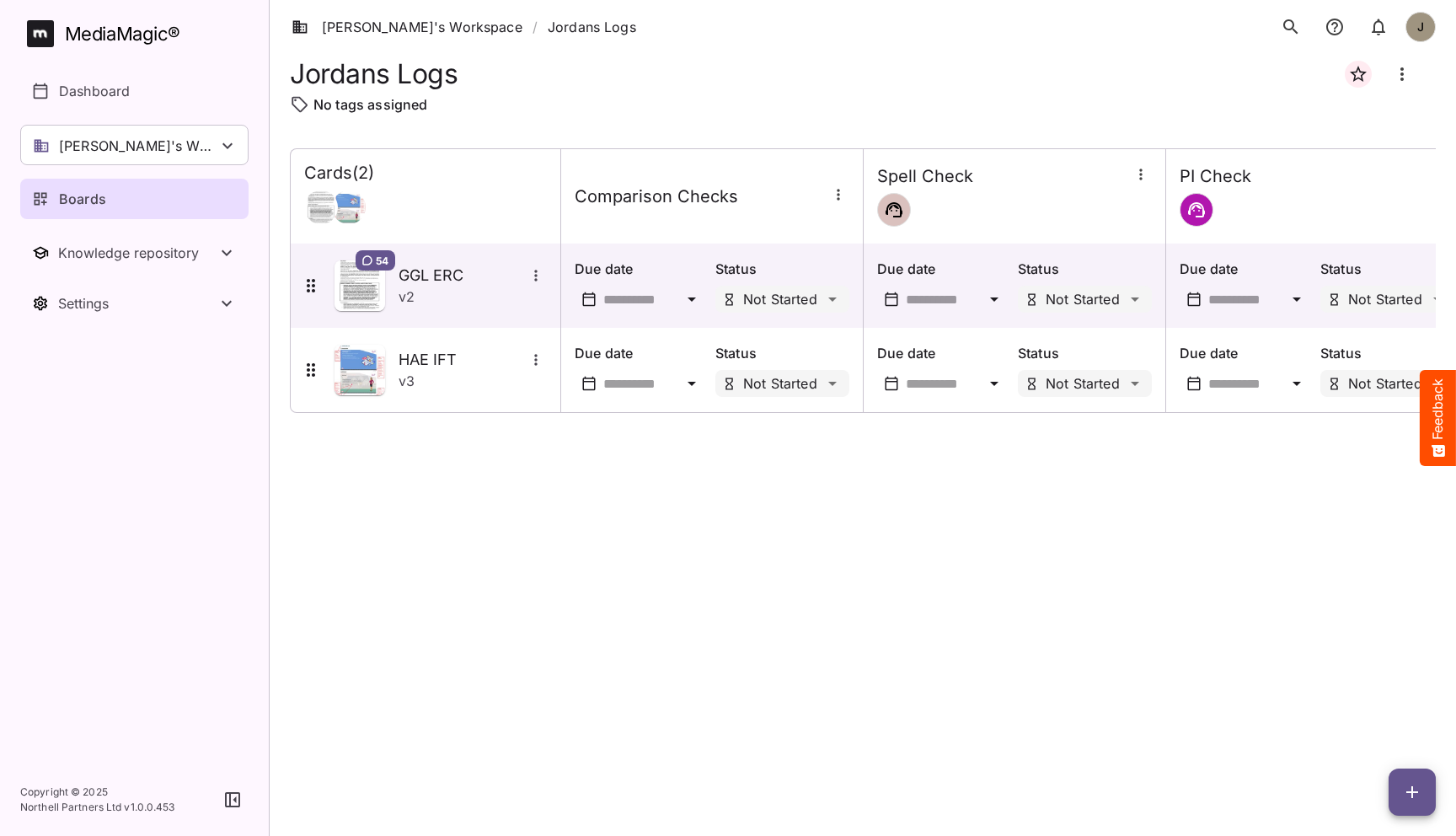
click at [644, 196] on h4 "Comparison Checks" at bounding box center [656, 197] width 164 height 21
click at [756, 232] on th "Comparison Checks" at bounding box center [712, 196] width 303 height 95
click at [411, 265] on h5 "GGL ERC" at bounding box center [462, 275] width 126 height 20
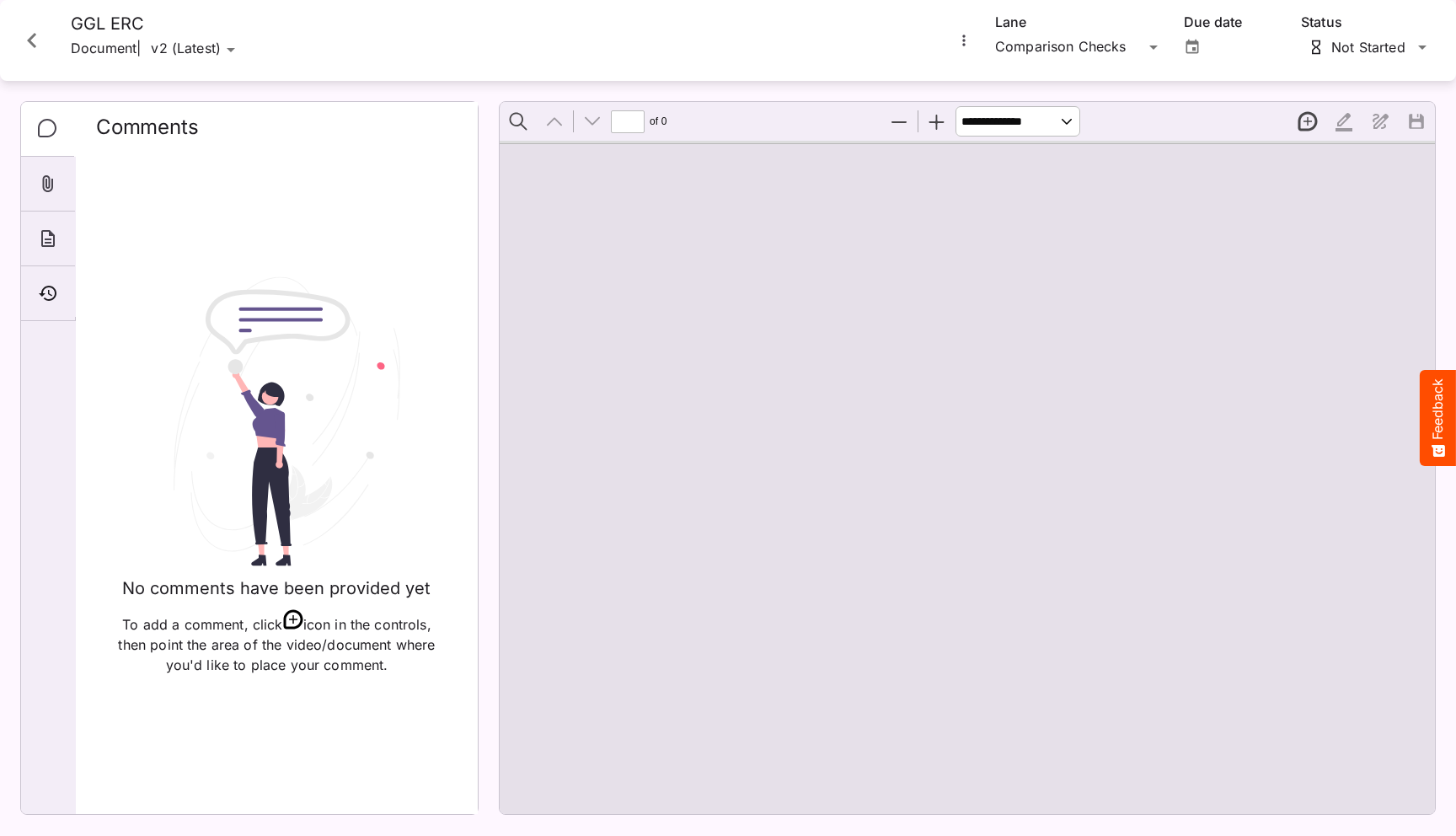
type input "*"
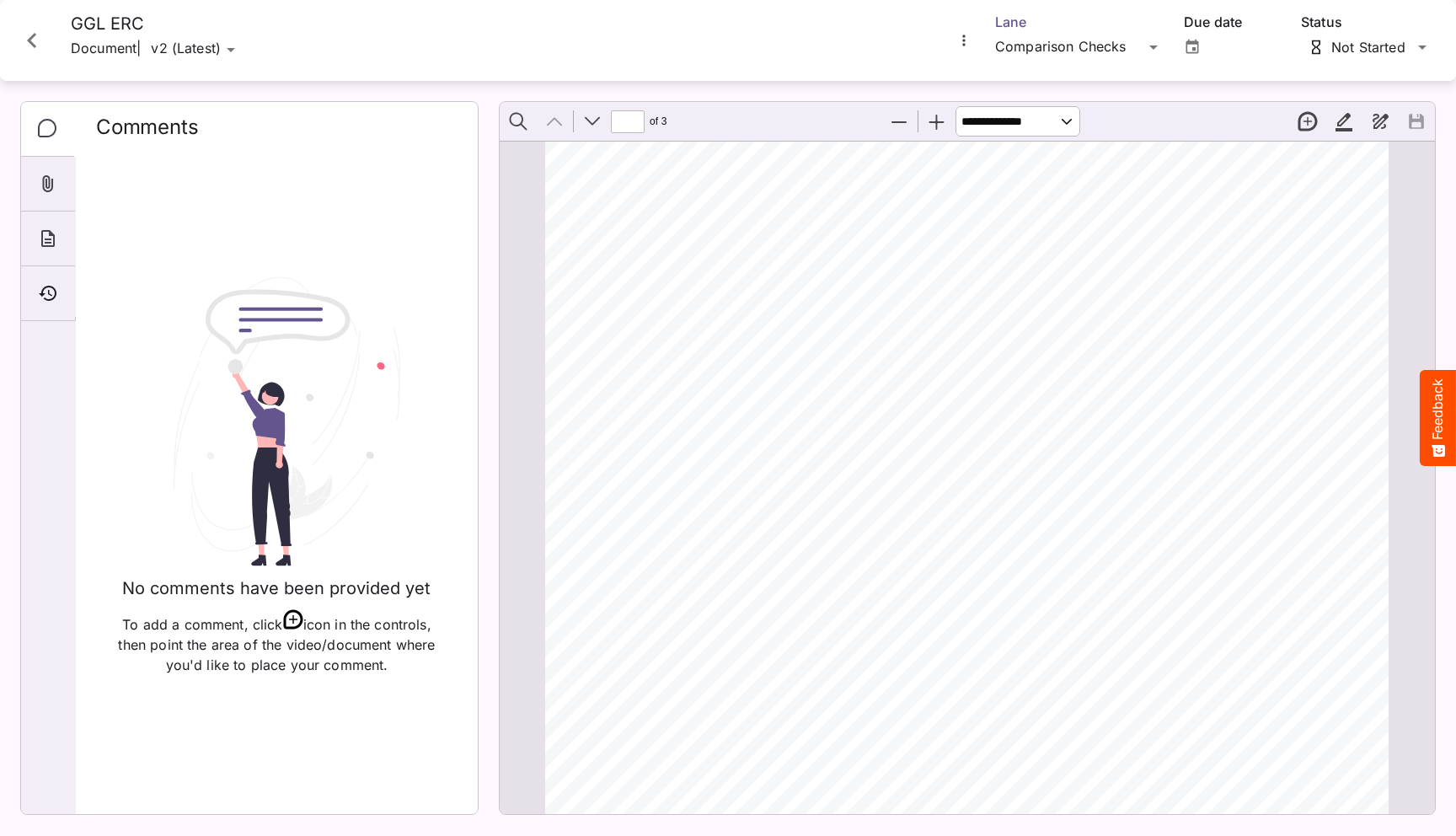
click at [1091, 45] on div "[PERSON_NAME]'s Workspace / Jordans Logs J MediaMagic ® Dashboard [PERSON_NAME]…" at bounding box center [728, 414] width 1456 height 828
click at [1069, 116] on p "Spell Check" at bounding box center [1079, 121] width 142 height 20
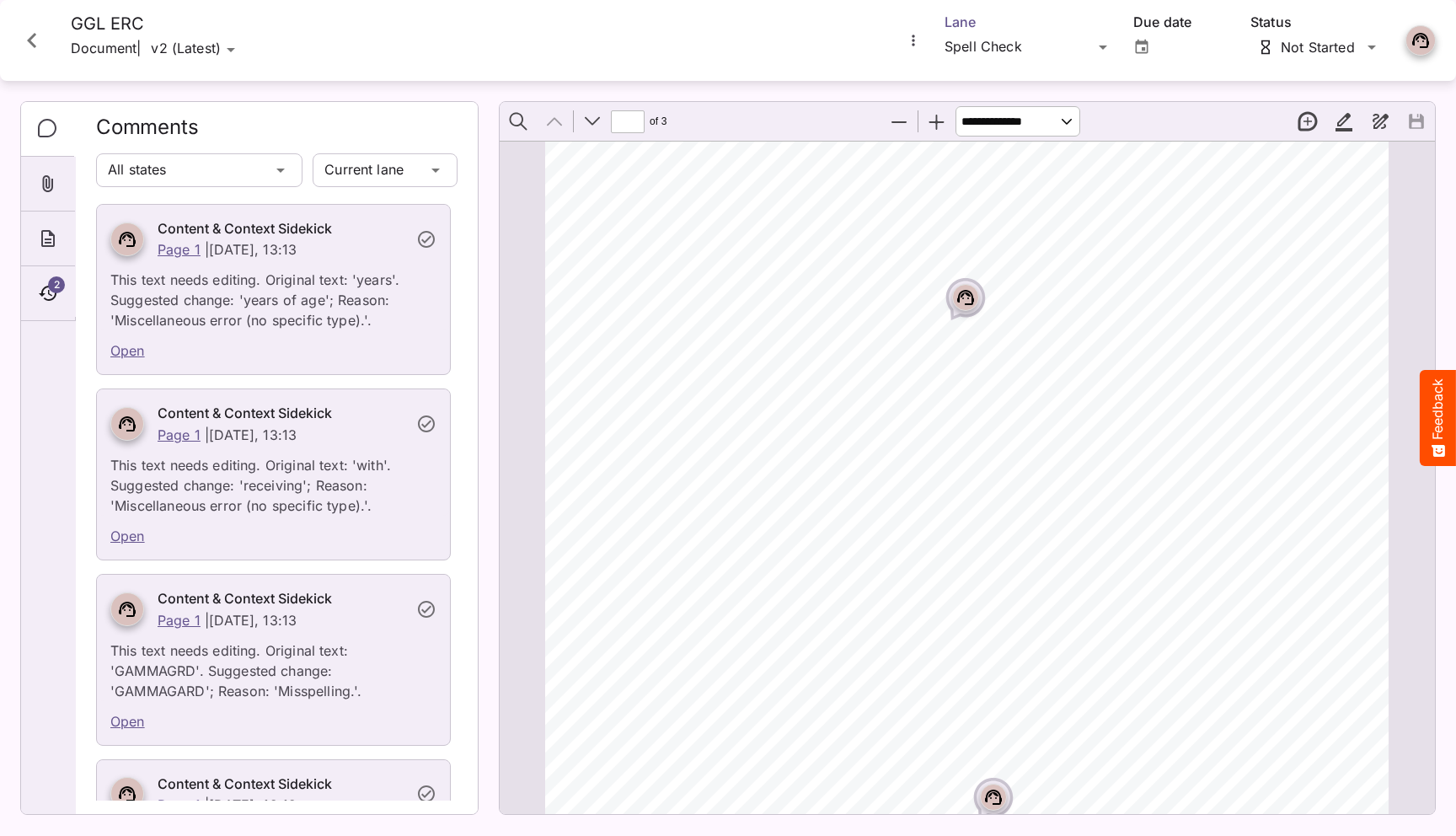
scroll to position [48, 0]
click at [978, 256] on div "Page ⁨1⁩" at bounding box center [965, 257] width 27 height 27
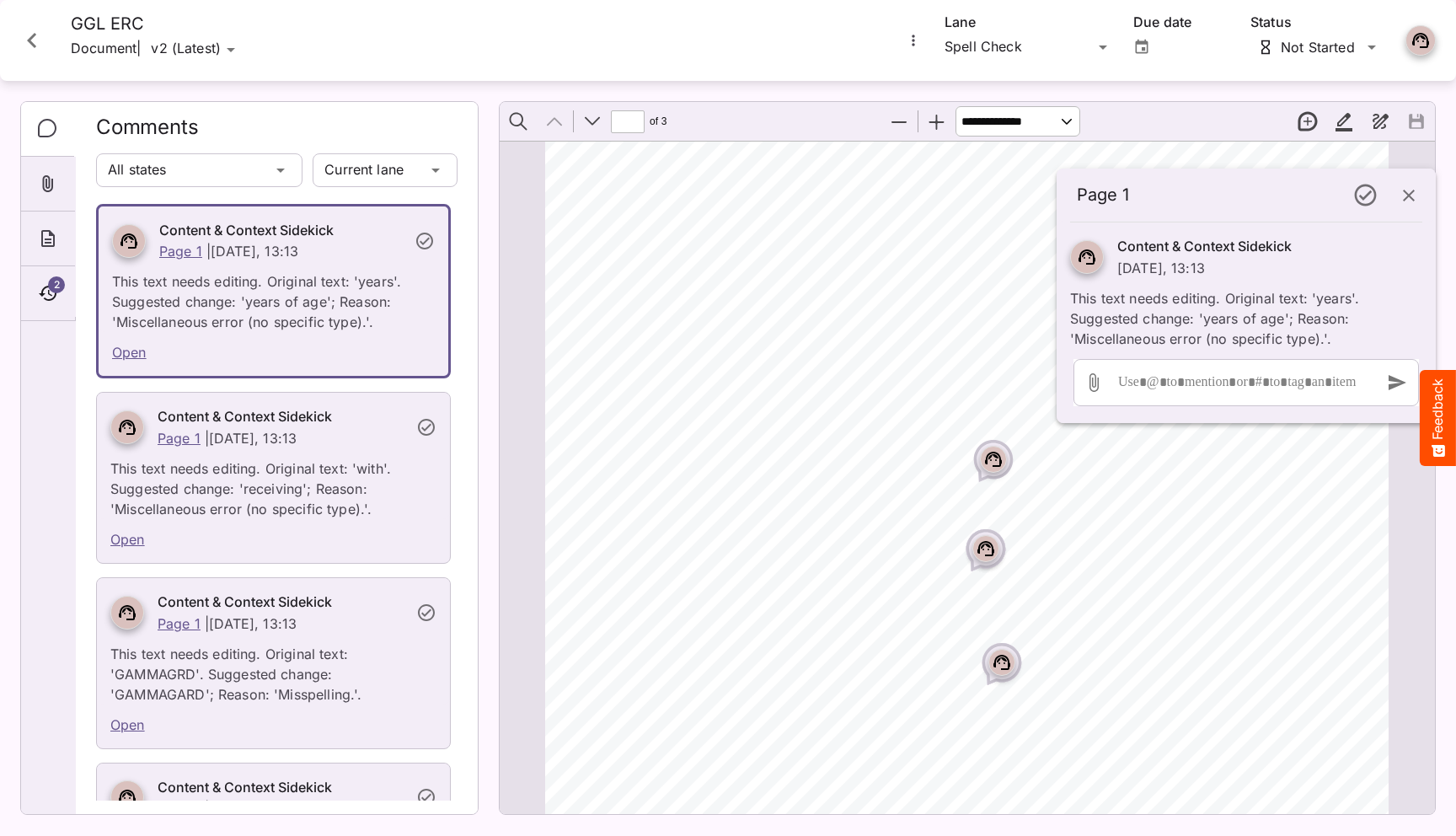
scroll to position [363, 0]
click at [996, 442] on circle "Page ⁨1⁩" at bounding box center [996, 443] width 2 height 2
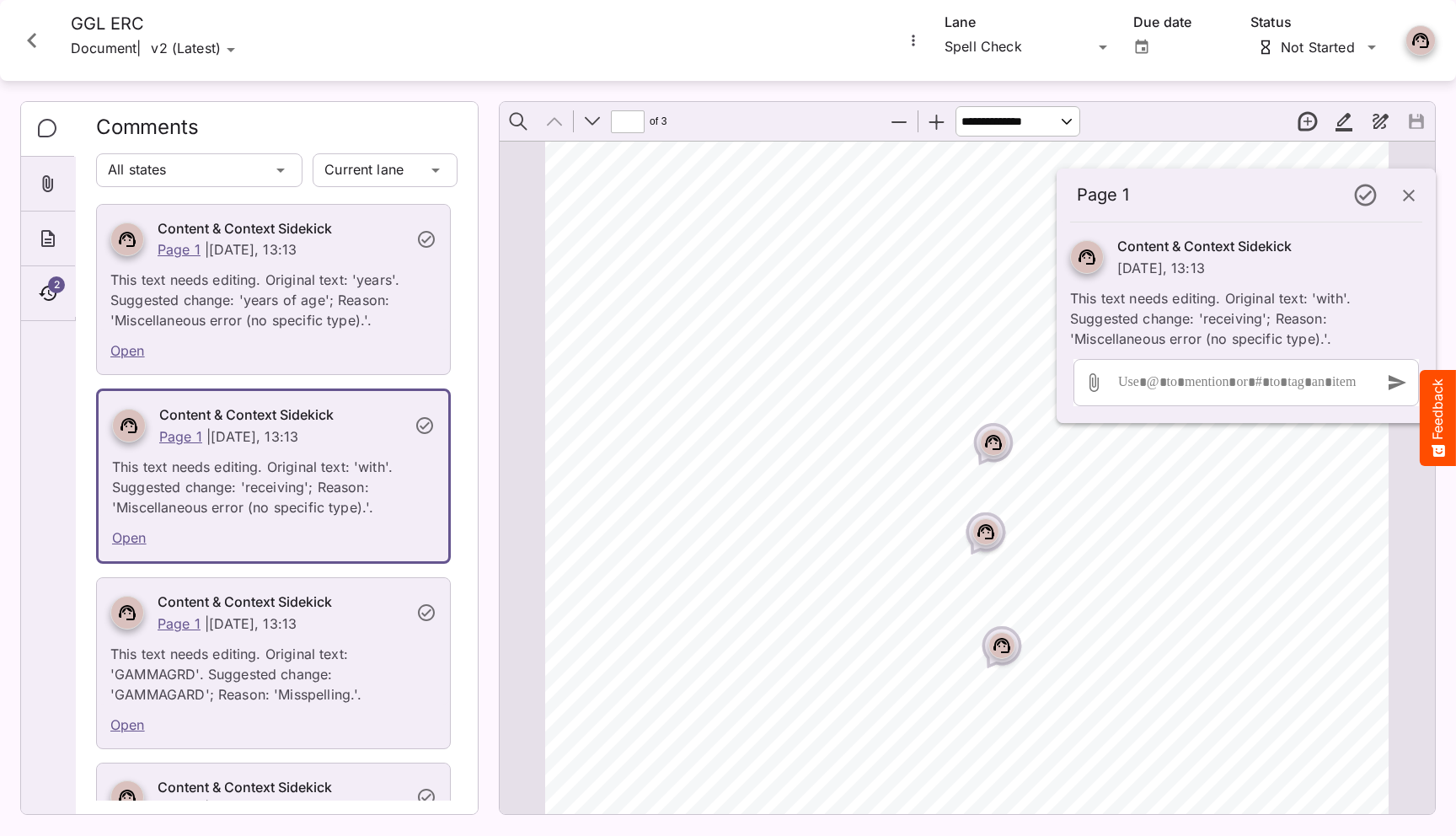
click at [29, 38] on icon "Close card" at bounding box center [31, 40] width 9 height 15
